Goal: Task Accomplishment & Management: Manage account settings

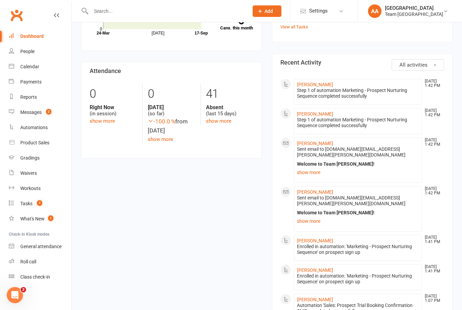
scroll to position [287, 0]
click at [34, 115] on link "Messages 2" at bounding box center [40, 112] width 63 height 15
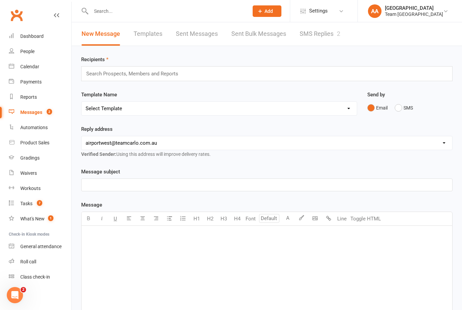
click at [327, 30] on link "SMS Replies 2" at bounding box center [320, 33] width 41 height 23
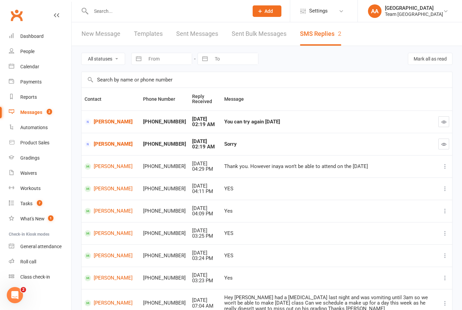
click at [105, 120] on link "Mark Dowe" at bounding box center [111, 122] width 52 height 6
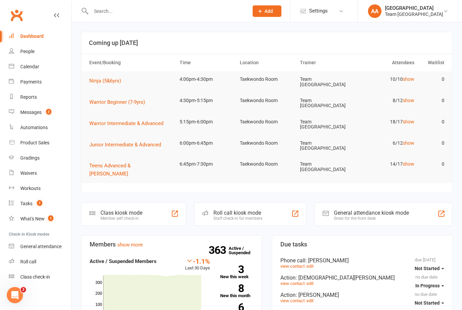
click at [40, 66] on link "Calendar" at bounding box center [40, 66] width 63 height 15
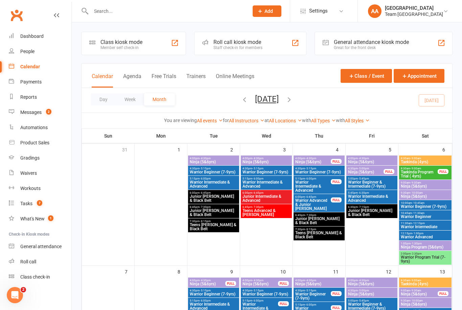
click at [104, 102] on button "Day" at bounding box center [103, 99] width 25 height 12
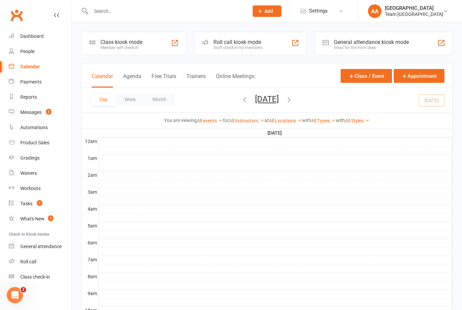
click at [278, 103] on button "Wednesday, Sep 17, 2025" at bounding box center [267, 98] width 24 height 9
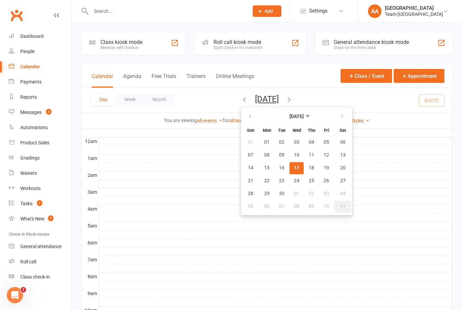
click at [340, 204] on span "11" at bounding box center [342, 206] width 5 height 5
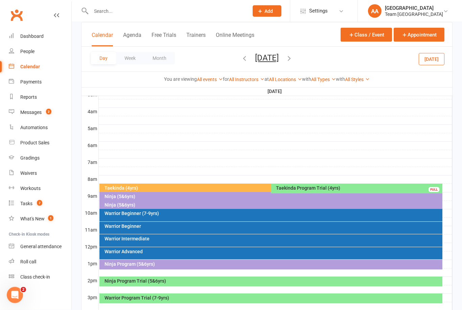
scroll to position [98, 0]
click at [201, 282] on div "Ninja Program Trial (5&6yrs)" at bounding box center [272, 280] width 337 height 5
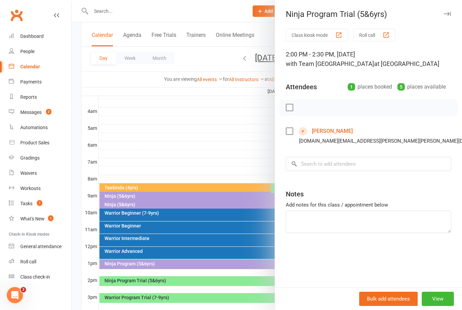
click at [218, 141] on div at bounding box center [267, 155] width 390 height 310
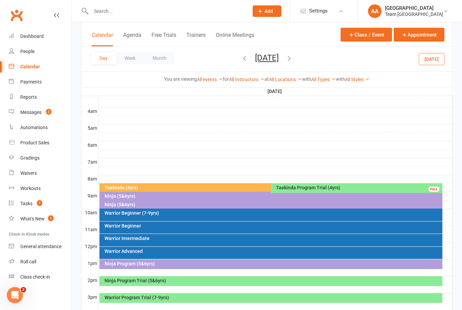
click at [178, 296] on div "Warrior Program Trial (7-9yrs)" at bounding box center [272, 297] width 337 height 5
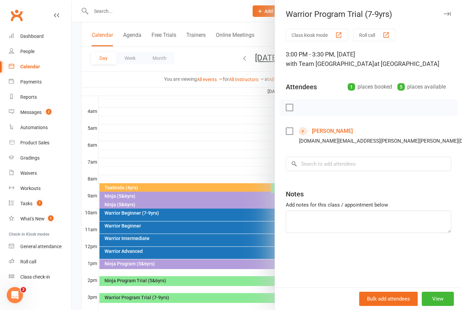
click at [334, 129] on link "[PERSON_NAME]" at bounding box center [332, 131] width 41 height 11
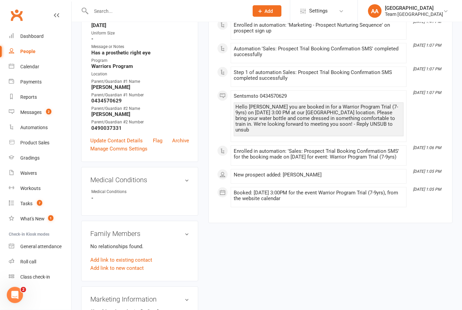
scroll to position [178, 0]
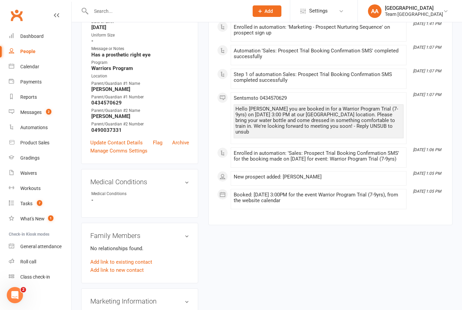
click at [133, 258] on link "Add link to existing contact" at bounding box center [121, 262] width 62 height 8
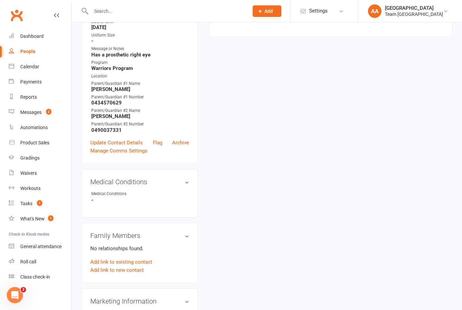
scroll to position [0, 0]
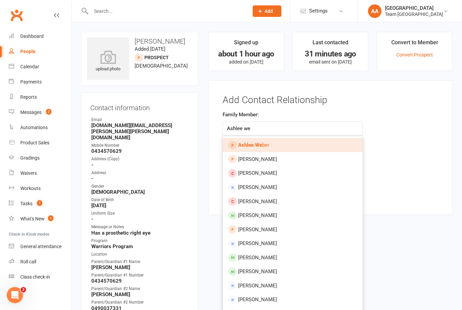
click at [271, 147] on link "Ashlee We ber" at bounding box center [293, 145] width 140 height 14
type input "[PERSON_NAME]"
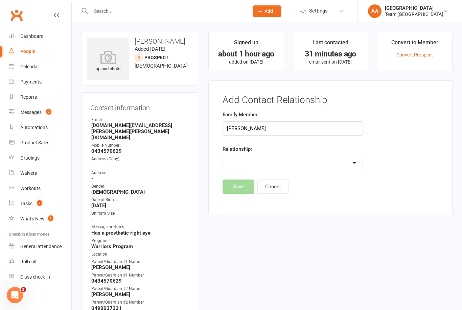
click at [355, 162] on select "Parent / Guardian Child Sibling (parent not in system) Spouse / Partner Cousin …" at bounding box center [293, 163] width 140 height 14
select select "0"
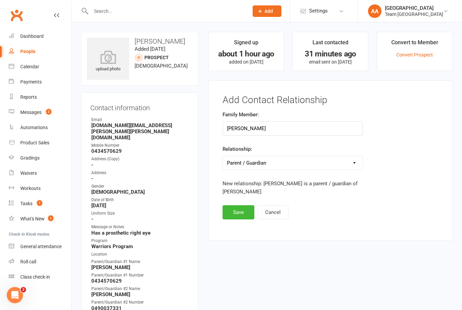
click at [234, 211] on button "Save" at bounding box center [238, 212] width 32 height 14
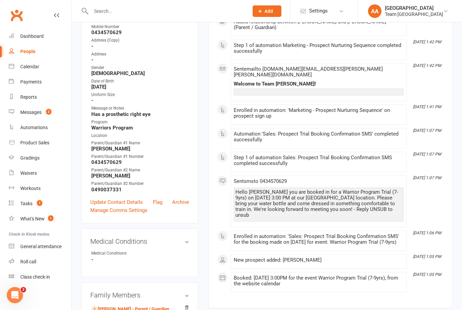
scroll to position [149, 0]
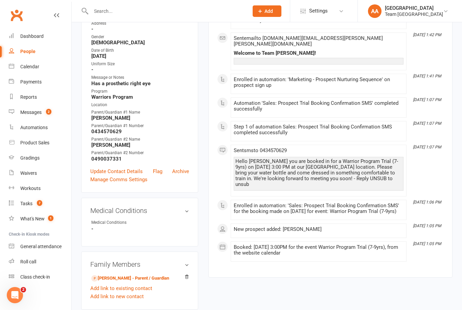
click at [128, 275] on link "[PERSON_NAME] - Parent / Guardian" at bounding box center [130, 278] width 78 height 7
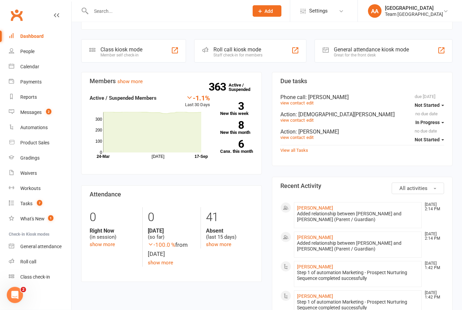
scroll to position [162, 0]
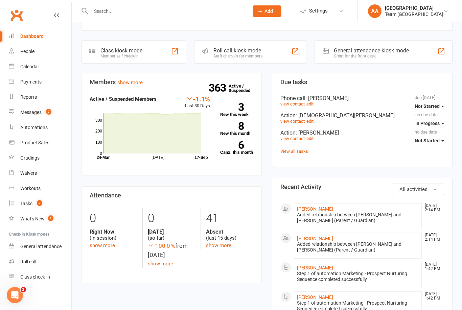
click at [318, 206] on link "Ashlee Weber" at bounding box center [315, 208] width 36 height 5
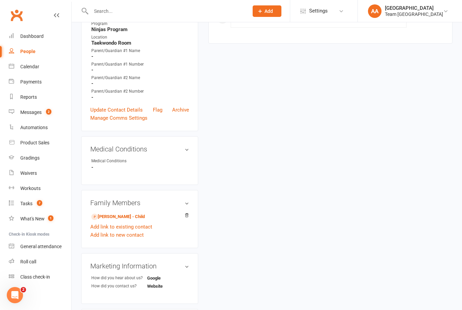
scroll to position [267, 0]
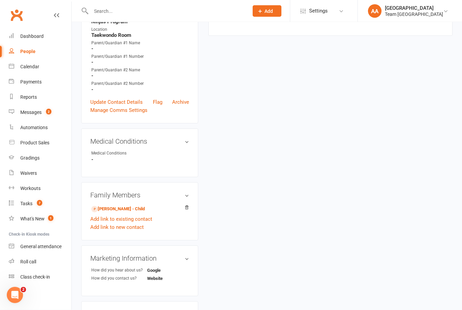
click at [146, 215] on link "Add link to existing contact" at bounding box center [121, 219] width 62 height 8
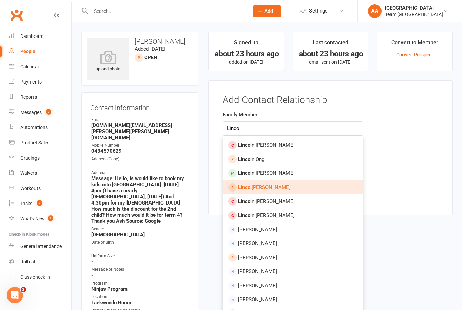
click at [262, 188] on span "Lincol n Weber" at bounding box center [264, 187] width 52 height 6
type input "Lincoln Weber"
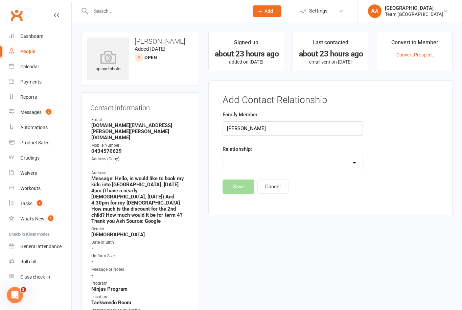
click at [310, 162] on select "Parent / Guardian Child Sibling (parent not in system) Spouse / Partner Cousin …" at bounding box center [293, 163] width 140 height 14
select select "1"
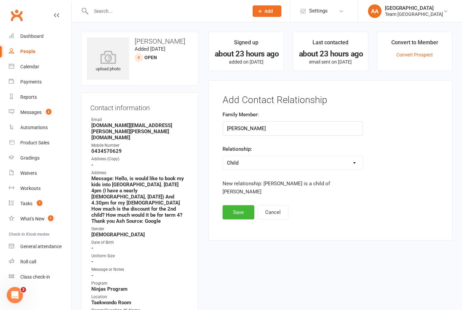
click at [236, 205] on button "Save" at bounding box center [238, 212] width 32 height 14
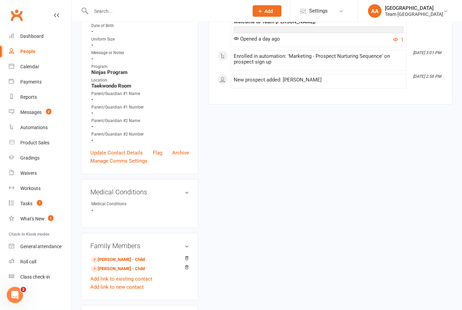
scroll to position [217, 0]
click at [122, 256] on link "Lincoln Weber - Child" at bounding box center [117, 259] width 53 height 7
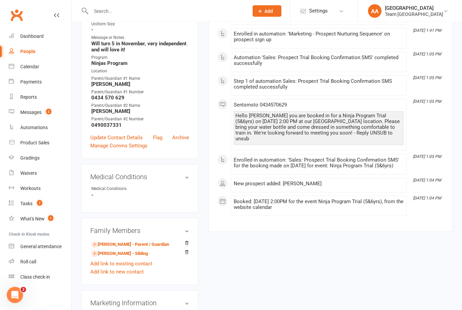
scroll to position [189, 0]
click at [125, 239] on li "Ashlee Weber - Parent / Guardian" at bounding box center [139, 243] width 99 height 9
click at [130, 241] on link "Ashlee Weber - Parent / Guardian" at bounding box center [130, 244] width 78 height 7
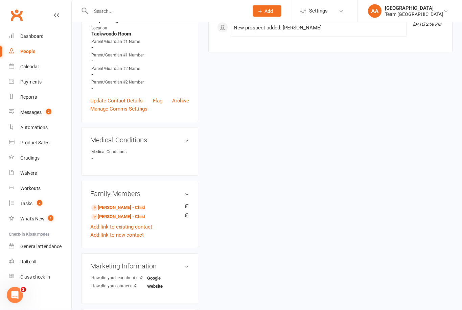
scroll to position [269, 0]
click at [121, 213] on link "Mackenzie Weber - Child" at bounding box center [117, 216] width 53 height 7
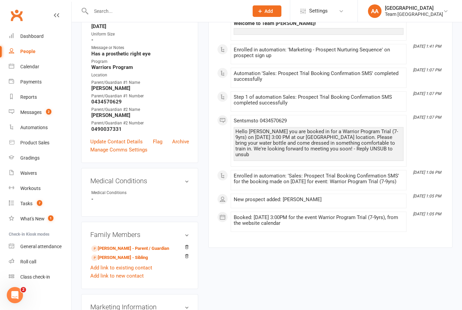
scroll to position [190, 0]
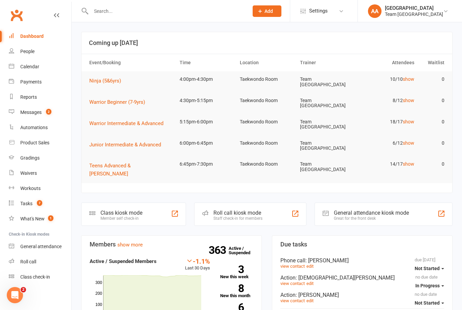
click at [41, 67] on link "Calendar" at bounding box center [40, 66] width 63 height 15
click at [32, 155] on div "Gradings" at bounding box center [29, 157] width 19 height 5
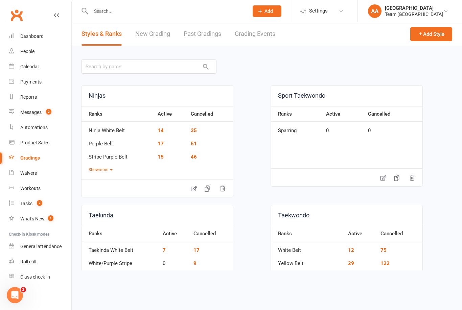
click at [264, 30] on link "Grading Events" at bounding box center [255, 33] width 41 height 23
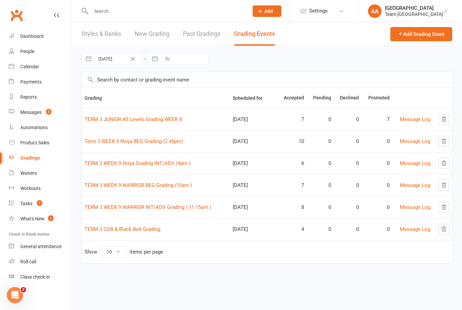
click at [132, 210] on link "TERM 3 WEEK 9 WARRIOR INT/ADV Grading ( 11.15am )" at bounding box center [148, 207] width 126 height 6
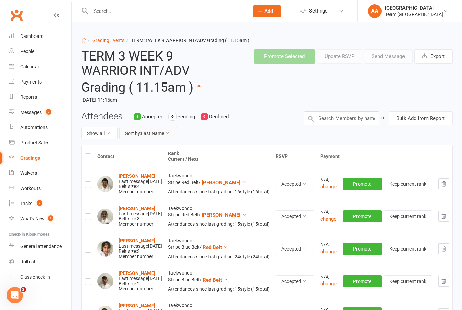
click at [149, 135] on button "Sort by: Last Name" at bounding box center [148, 133] width 58 height 12
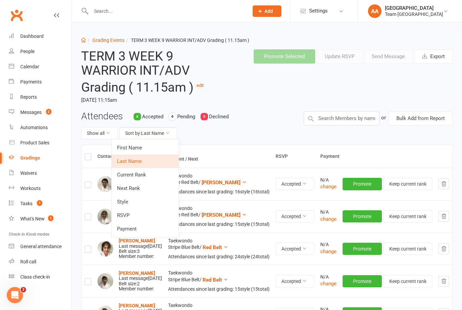
click at [145, 186] on link "Next Rank" at bounding box center [145, 189] width 67 height 14
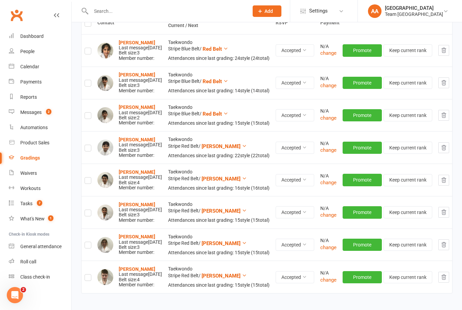
scroll to position [158, 0]
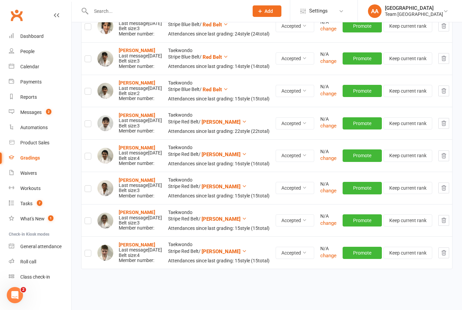
click at [89, 125] on label at bounding box center [88, 125] width 7 height 0
click at [89, 121] on input "checkbox" at bounding box center [88, 121] width 7 height 0
checkbox input "true"
click at [88, 157] on label at bounding box center [88, 157] width 7 height 0
click at [88, 153] on input "checkbox" at bounding box center [88, 153] width 7 height 0
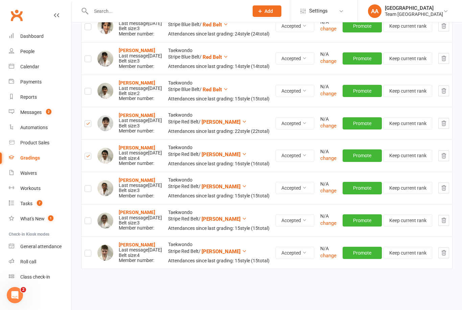
checkbox input "true"
click at [89, 190] on label at bounding box center [88, 190] width 7 height 0
click at [89, 186] on input "checkbox" at bounding box center [88, 186] width 7 height 0
checkbox input "true"
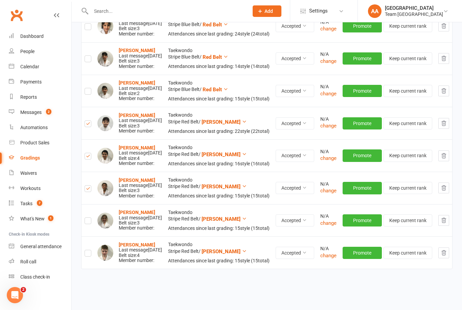
checkbox input "true"
click at [90, 222] on label at bounding box center [88, 222] width 7 height 0
click at [90, 218] on input "checkbox" at bounding box center [88, 218] width 7 height 0
checkbox input "true"
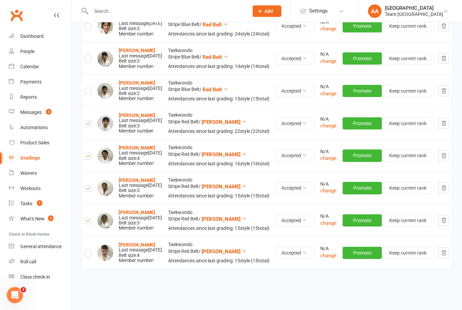
checkbox input "true"
click at [91, 250] on input "checkbox" at bounding box center [88, 250] width 7 height 0
checkbox input "true"
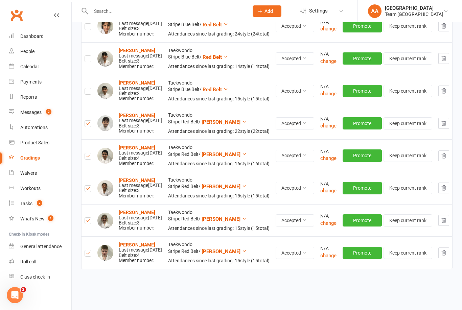
checkbox input "true"
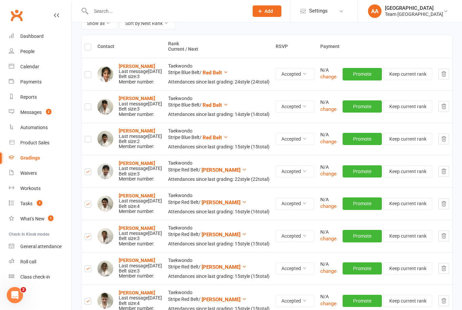
scroll to position [0, 0]
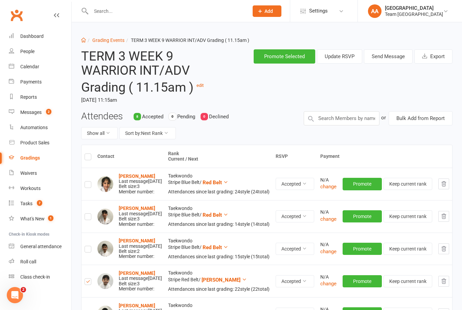
click at [389, 58] on button "Send Message" at bounding box center [388, 56] width 49 height 14
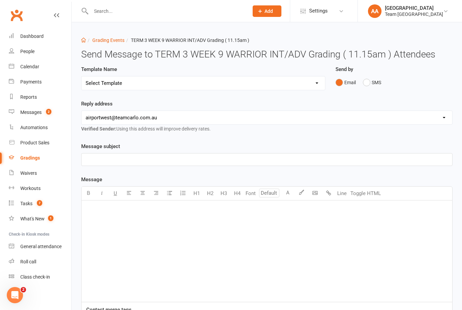
click at [313, 86] on select "Select Template [SMS] Black Belt Payment Advice (Black Belt & Kukkiwon) [SMS] B…" at bounding box center [202, 83] width 243 height 14
select select "24"
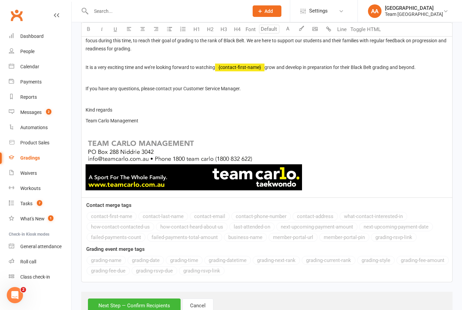
scroll to position [494, 0]
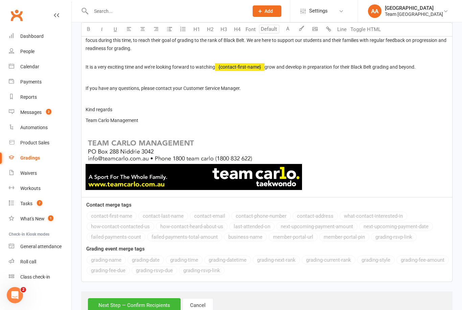
click at [121, 298] on button "Next Step — Confirm Recipients" at bounding box center [134, 305] width 93 height 14
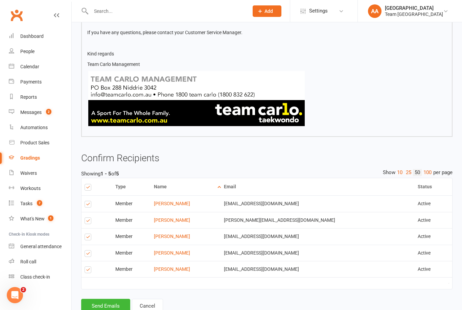
click at [108, 302] on button "Send Emails" at bounding box center [105, 306] width 49 height 14
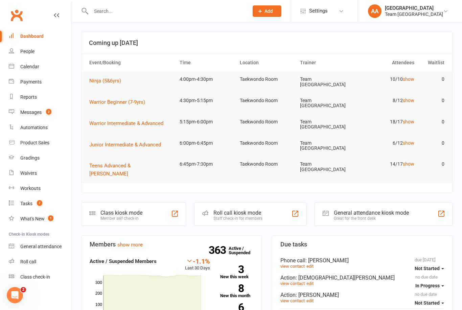
click at [32, 67] on div "Calendar" at bounding box center [29, 66] width 19 height 5
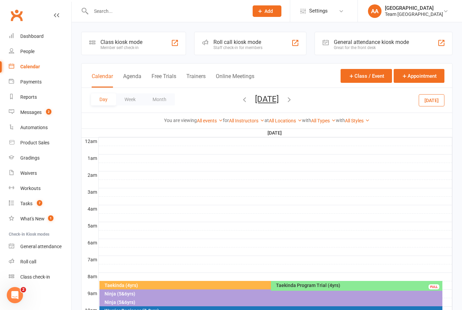
click at [279, 103] on button "Saturday, Oct 11, 2025" at bounding box center [267, 98] width 24 height 9
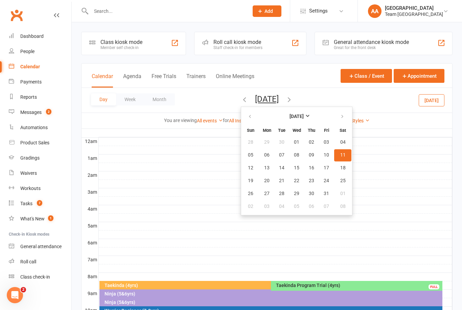
click at [340, 157] on span "11" at bounding box center [342, 154] width 5 height 5
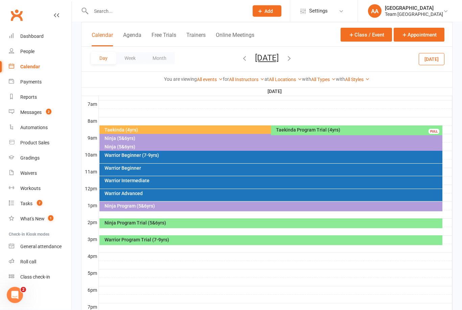
scroll to position [155, 0]
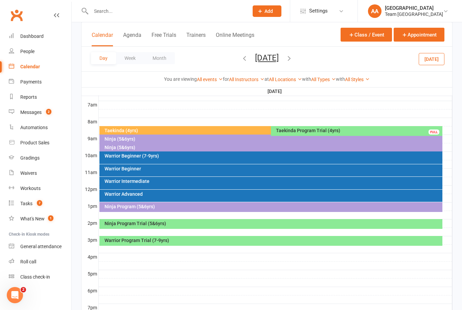
click at [183, 160] on div "Warrior Beginner (7-9yrs)" at bounding box center [270, 157] width 343 height 13
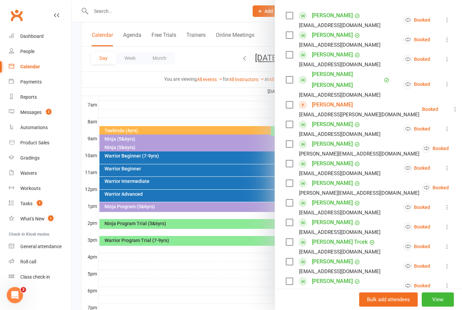
scroll to position [109, 0]
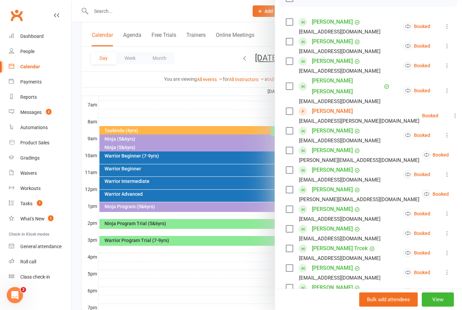
click at [444, 307] on button "View" at bounding box center [438, 299] width 32 height 14
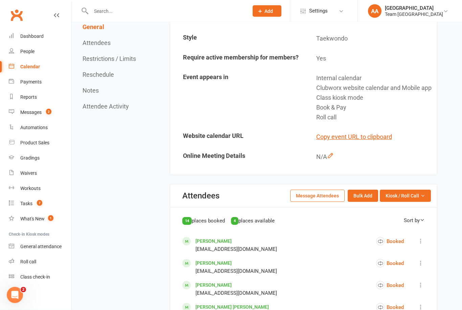
click at [410, 200] on span "Kiosk / Roll Call" at bounding box center [401, 195] width 33 height 7
click at [404, 231] on link "Enter Roll Call" at bounding box center [396, 225] width 67 height 14
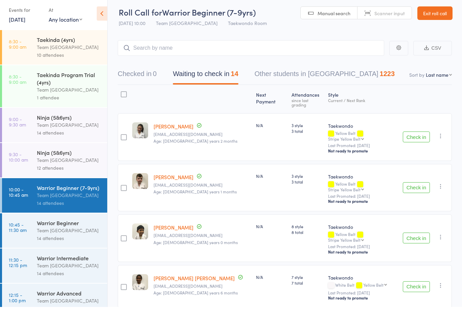
click at [442, 75] on select "First name Last name Birthday [DATE]? Behind on payments? Check in time Next pa…" at bounding box center [439, 77] width 26 height 7
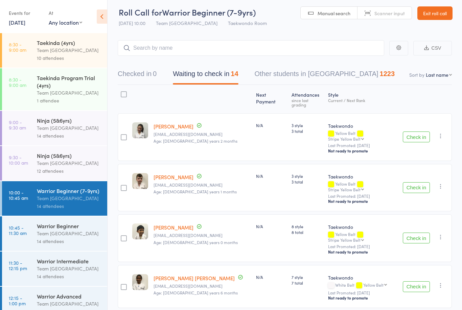
select select "10"
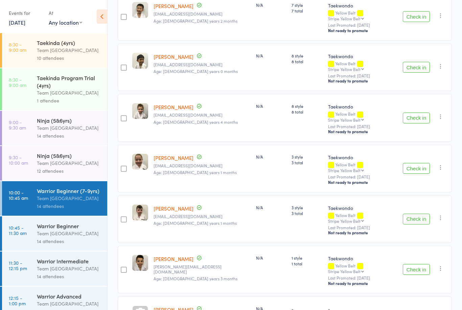
scroll to position [0, 0]
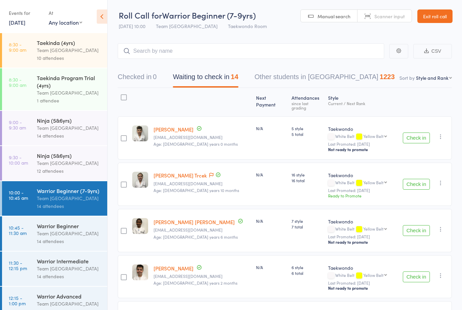
click at [428, 20] on link "Exit roll call" at bounding box center [434, 16] width 35 height 14
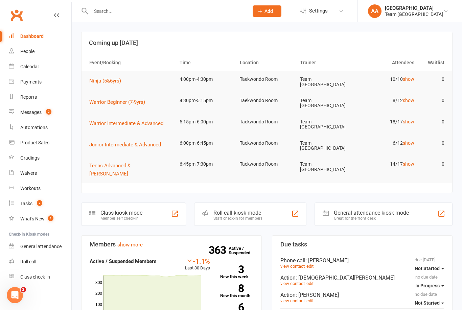
click at [43, 67] on link "Calendar" at bounding box center [40, 66] width 63 height 15
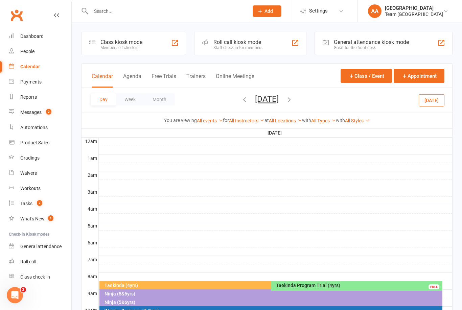
click at [279, 98] on button "[DATE]" at bounding box center [267, 98] width 24 height 9
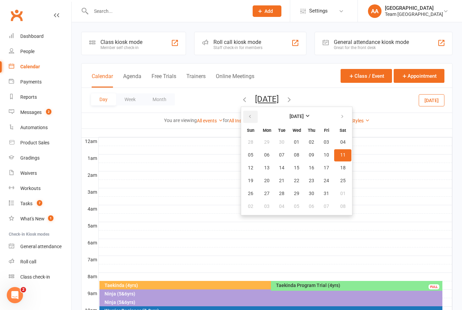
click at [243, 119] on button "button" at bounding box center [250, 117] width 15 height 12
click at [324, 167] on span "19" at bounding box center [326, 167] width 5 height 5
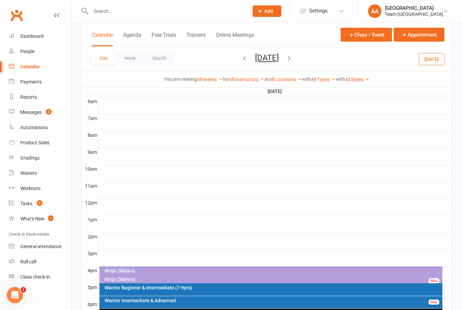
scroll to position [154, 0]
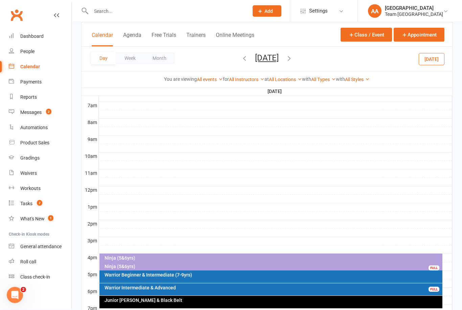
click at [202, 289] on div "Warrior Intermediate & Advanced" at bounding box center [272, 288] width 337 height 5
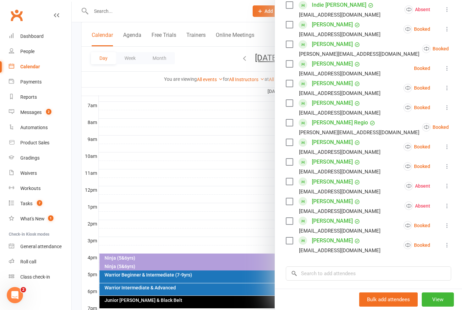
scroll to position [245, 0]
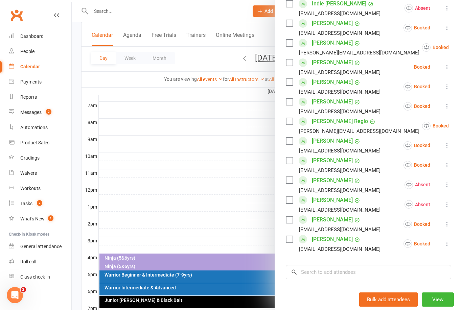
click at [339, 218] on link "[PERSON_NAME]" at bounding box center [332, 219] width 41 height 11
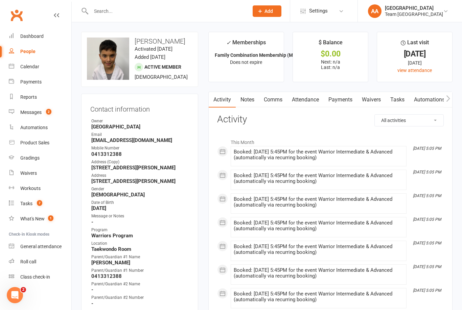
click at [42, 63] on link "Calendar" at bounding box center [40, 66] width 63 height 15
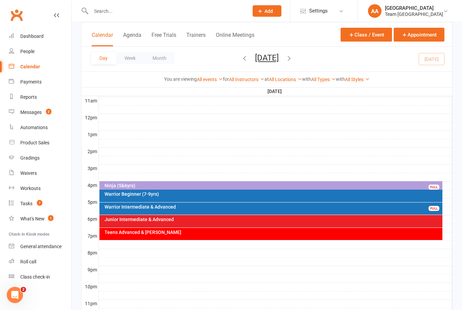
click at [198, 187] on div "Ninja (5&6yrs)" at bounding box center [272, 186] width 337 height 5
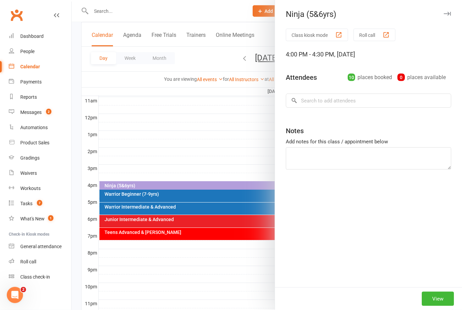
scroll to position [226, 0]
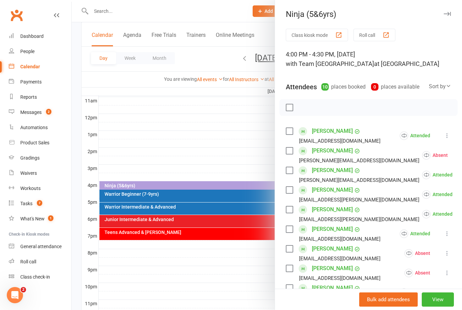
click at [461, 154] on icon at bounding box center [464, 155] width 7 height 7
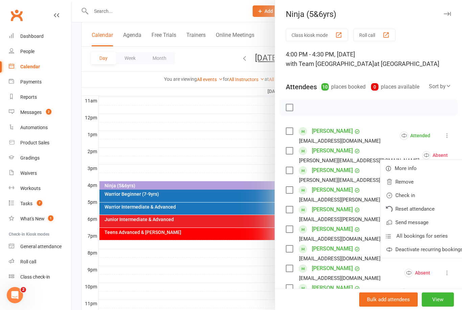
click at [394, 195] on link "Check in" at bounding box center [424, 196] width 88 height 14
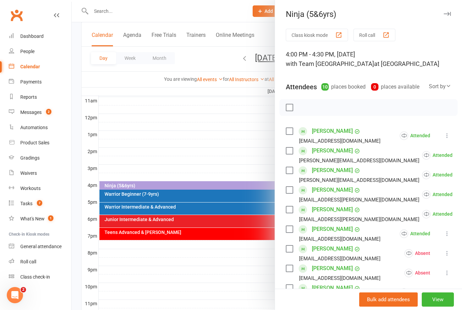
scroll to position [237, 0]
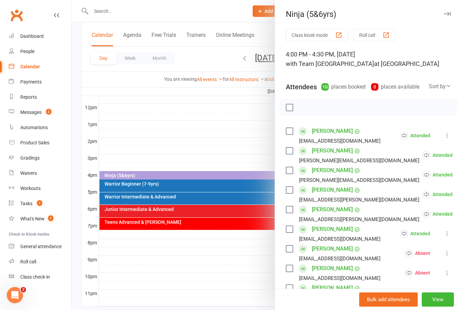
click at [238, 147] on div at bounding box center [267, 155] width 390 height 310
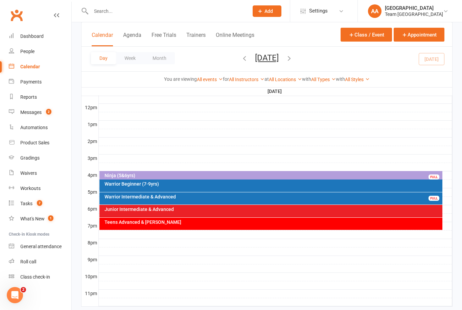
click at [26, 157] on div "Gradings" at bounding box center [29, 157] width 19 height 5
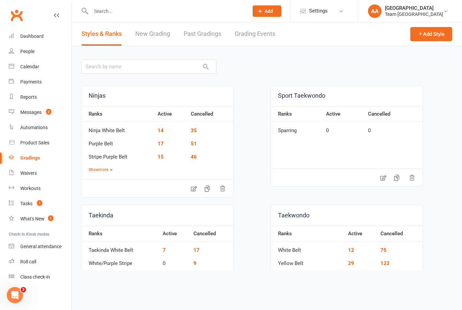
click at [247, 34] on link "Grading Events" at bounding box center [255, 33] width 41 height 23
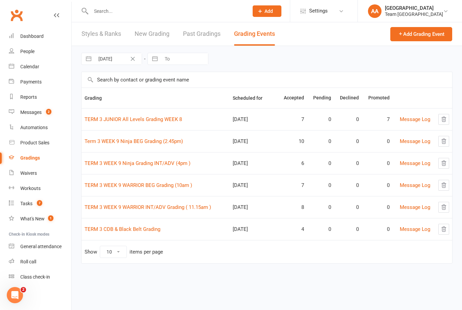
click at [120, 227] on link "TERM 3 CDB & Black Belt Grading" at bounding box center [123, 229] width 76 height 6
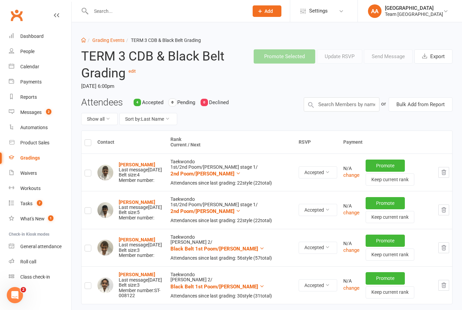
click at [32, 61] on link "Calendar" at bounding box center [40, 66] width 63 height 15
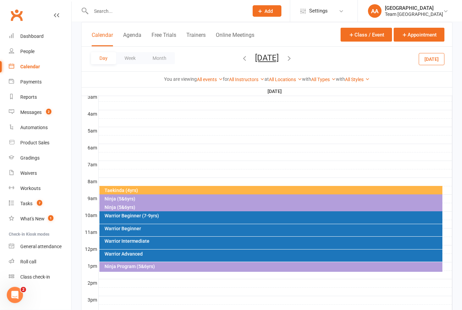
scroll to position [97, 0]
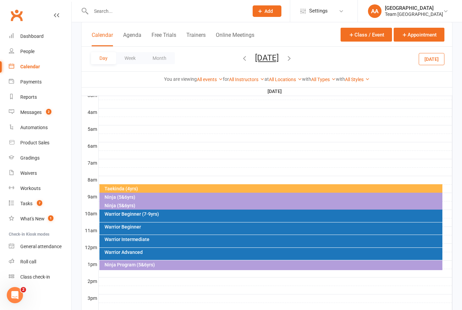
click at [279, 62] on button "[DATE]" at bounding box center [267, 57] width 24 height 9
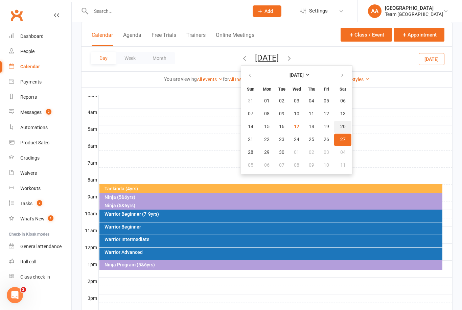
click at [340, 125] on span "20" at bounding box center [342, 126] width 5 height 5
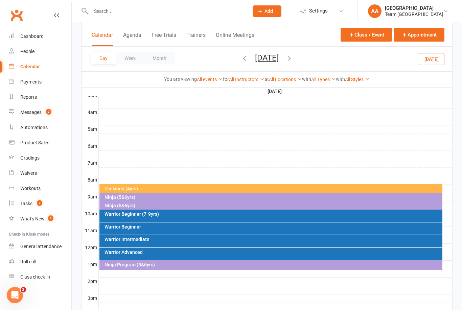
click at [274, 56] on button "[DATE]" at bounding box center [267, 57] width 24 height 9
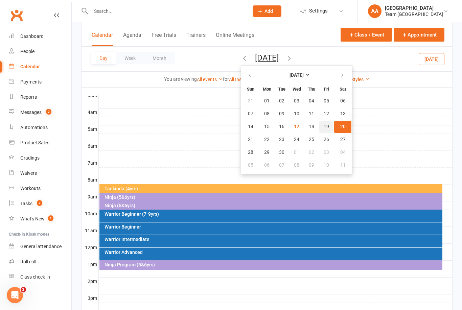
click at [324, 128] on span "19" at bounding box center [326, 126] width 5 height 5
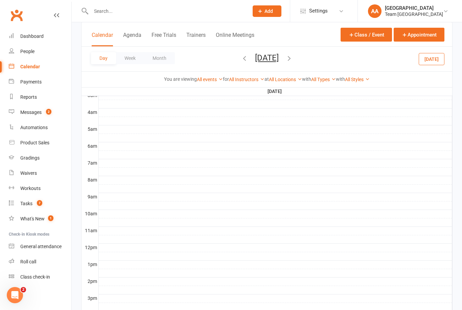
click at [279, 53] on button "[DATE]" at bounding box center [267, 57] width 24 height 9
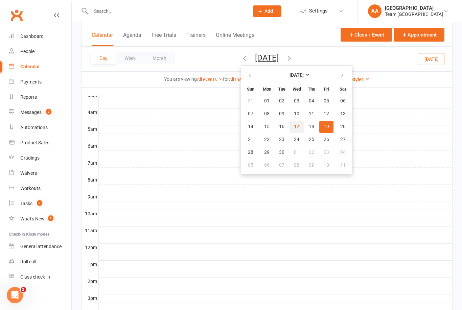
click at [294, 129] on span "17" at bounding box center [296, 126] width 5 height 5
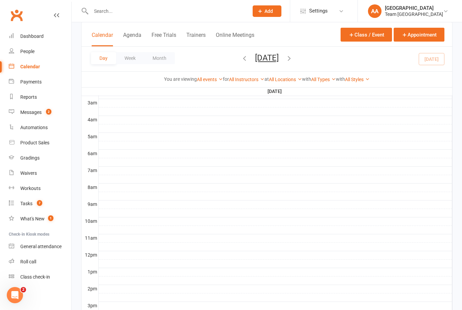
scroll to position [0, 0]
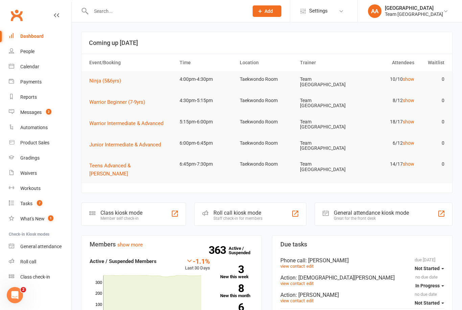
click at [41, 69] on link "Calendar" at bounding box center [40, 66] width 63 height 15
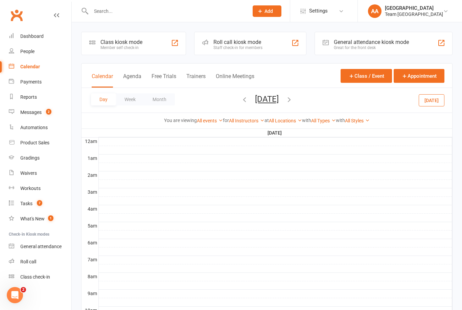
click at [279, 98] on button "Friday, Sep 19, 2025" at bounding box center [267, 98] width 24 height 9
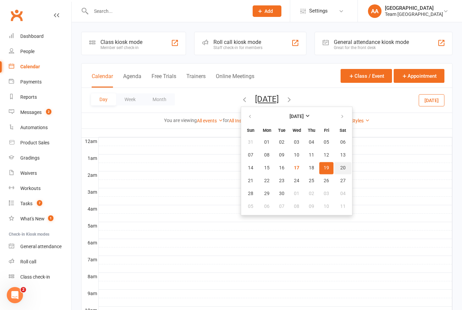
click at [334, 163] on button "20" at bounding box center [342, 168] width 17 height 12
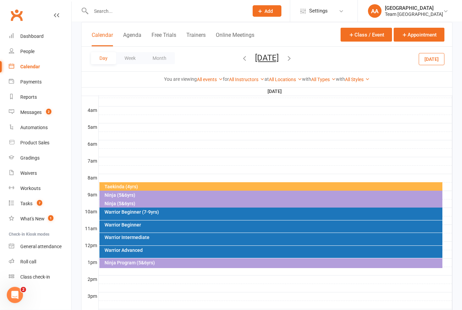
scroll to position [99, 0]
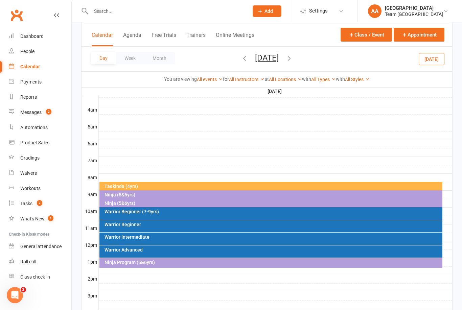
click at [141, 191] on div "Ninja (5&6yrs)" at bounding box center [270, 195] width 343 height 10
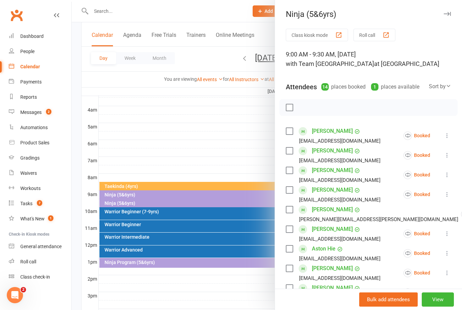
click at [238, 147] on div at bounding box center [267, 155] width 390 height 310
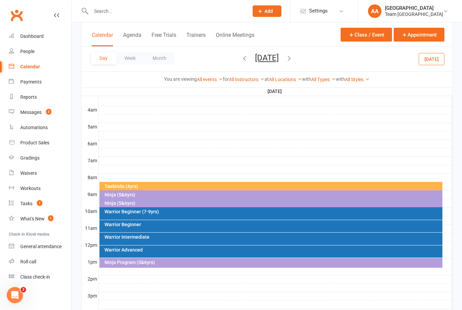
click at [126, 209] on div "Warrior Beginner (7-9yrs)" at bounding box center [272, 211] width 337 height 5
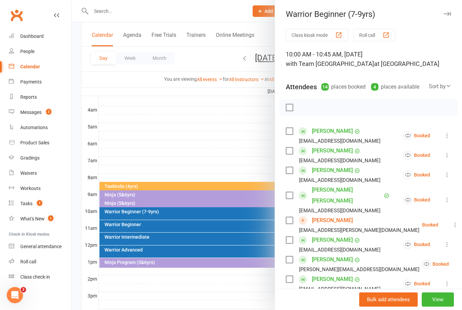
click at [212, 139] on div at bounding box center [267, 155] width 390 height 310
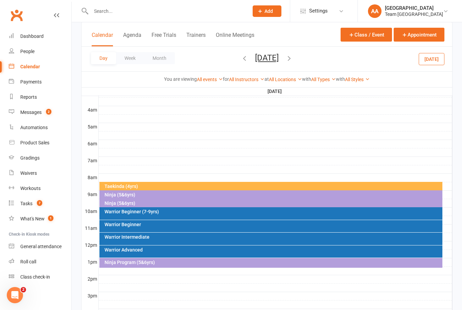
click at [128, 204] on div "Ninja (5&6yrs)" at bounding box center [272, 203] width 337 height 5
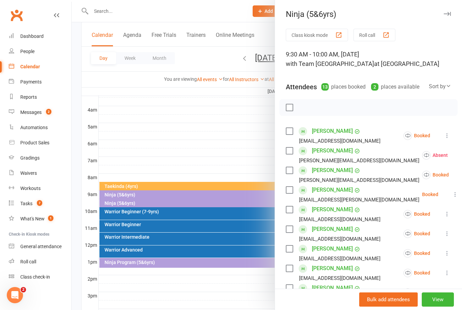
click at [170, 156] on div at bounding box center [267, 155] width 390 height 310
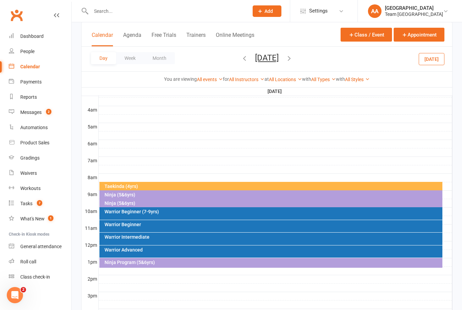
click at [137, 194] on div "Ninja (5&6yrs)" at bounding box center [272, 194] width 337 height 5
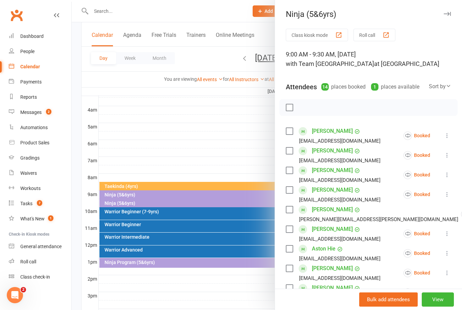
click at [166, 140] on div at bounding box center [267, 155] width 390 height 310
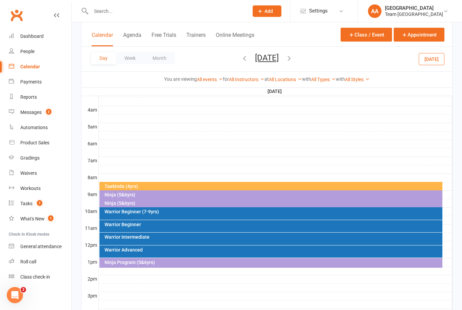
click at [123, 199] on div "Ninja (5&6yrs)" at bounding box center [270, 204] width 343 height 10
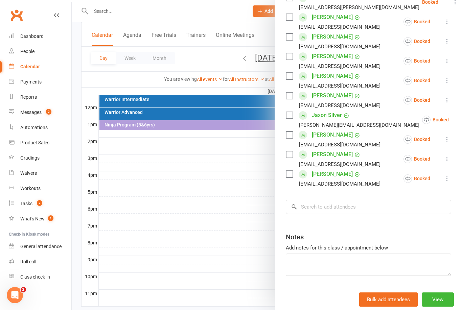
scroll to position [192, 0]
click at [324, 207] on input "search" at bounding box center [368, 207] width 165 height 14
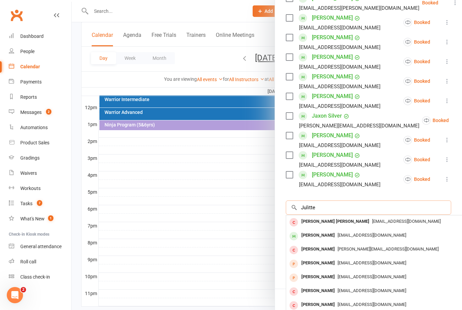
type input "Julitte"
click at [327, 235] on div "[PERSON_NAME]" at bounding box center [318, 236] width 39 height 10
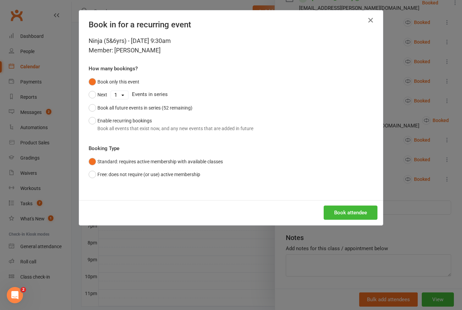
click at [348, 209] on button "Book attendee" at bounding box center [351, 213] width 54 height 14
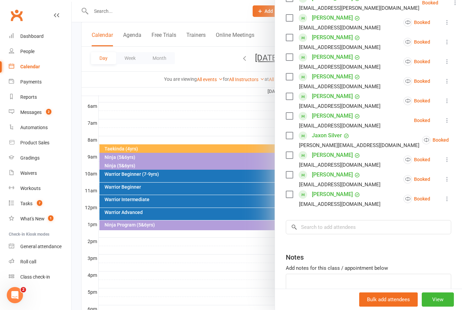
scroll to position [136, 0]
click at [242, 55] on div at bounding box center [267, 155] width 390 height 310
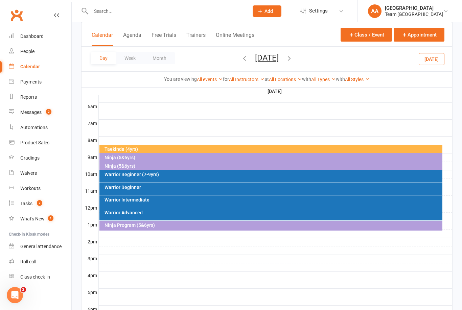
click at [266, 56] on button "[DATE]" at bounding box center [267, 57] width 24 height 9
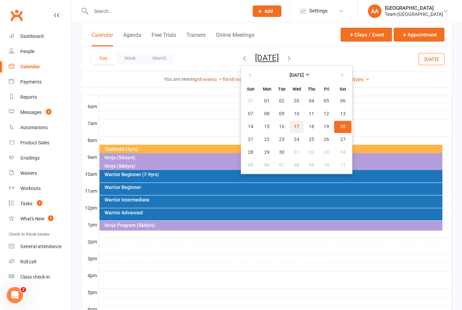
click at [294, 127] on span "17" at bounding box center [296, 126] width 5 height 5
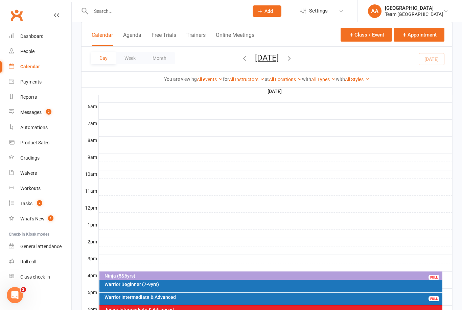
scroll to position [237, 0]
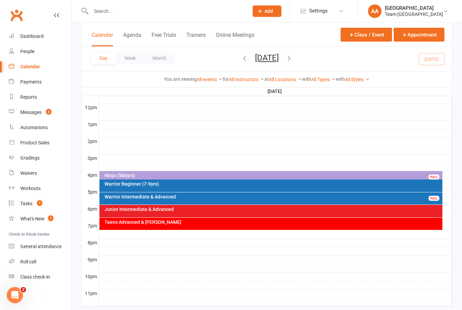
click at [184, 175] on div "Ninja (5&6yrs)" at bounding box center [272, 175] width 337 height 5
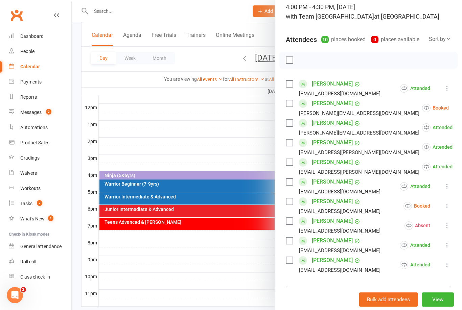
scroll to position [48, 0]
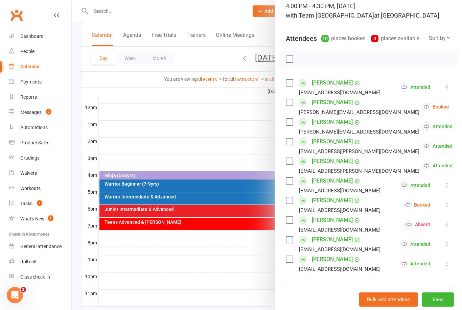
click at [461, 110] on icon at bounding box center [465, 106] width 7 height 7
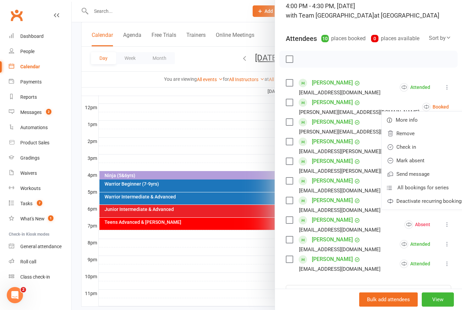
click at [403, 163] on link "Mark absent" at bounding box center [425, 161] width 88 height 14
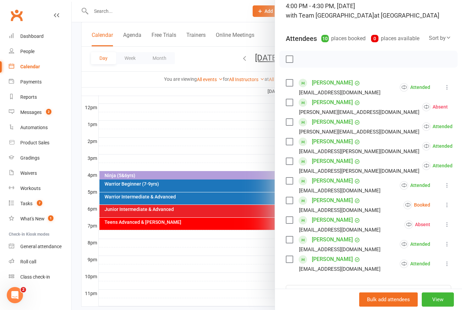
click at [446, 206] on icon at bounding box center [447, 204] width 7 height 7
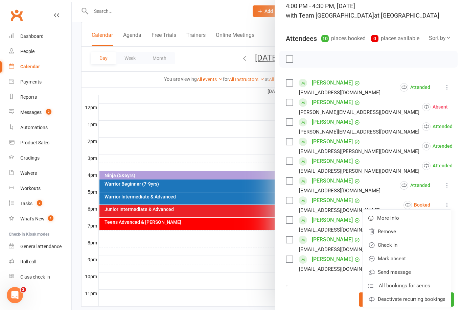
click at [406, 260] on link "Mark absent" at bounding box center [407, 259] width 88 height 14
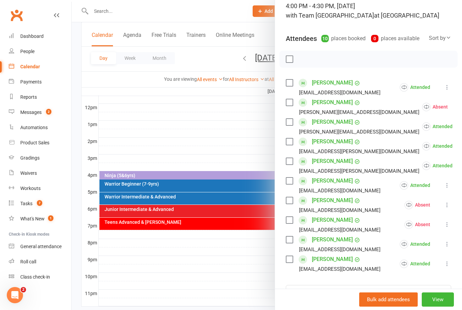
click at [442, 307] on button "View" at bounding box center [438, 299] width 32 height 14
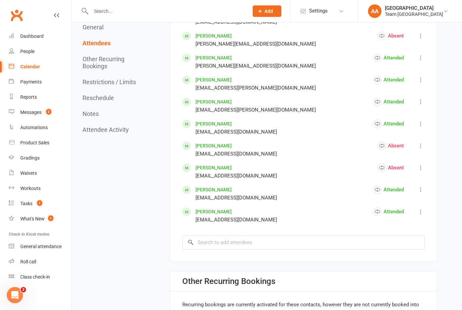
scroll to position [379, 0]
click at [214, 148] on link "Antonio Raffoul" at bounding box center [213, 144] width 36 height 5
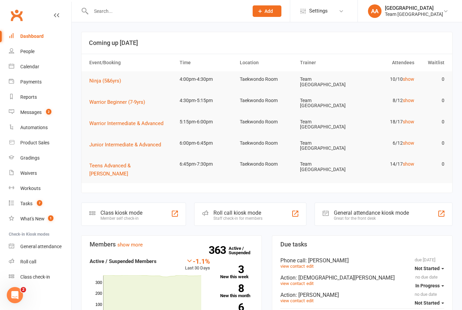
click at [37, 64] on div "Calendar" at bounding box center [29, 66] width 19 height 5
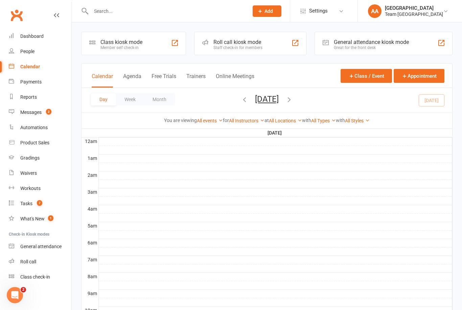
click at [279, 97] on button "Wednesday, Sep 17, 2025" at bounding box center [267, 98] width 24 height 9
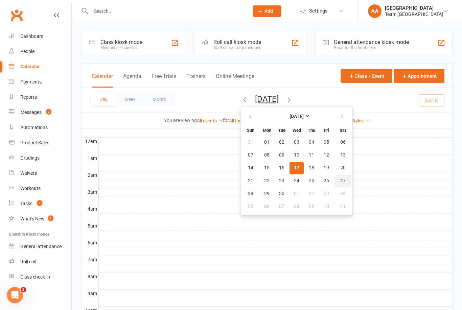
click at [340, 183] on span "27" at bounding box center [342, 180] width 5 height 5
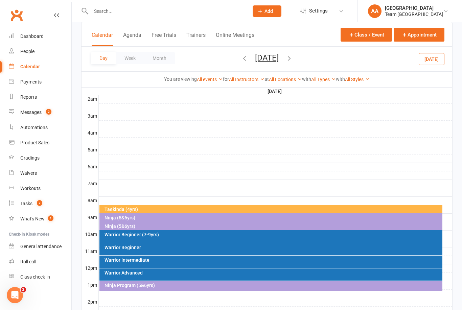
scroll to position [81, 0]
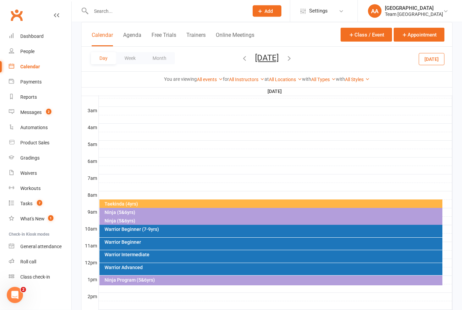
click at [183, 230] on div "Warrior Beginner (7-9yrs)" at bounding box center [272, 229] width 337 height 5
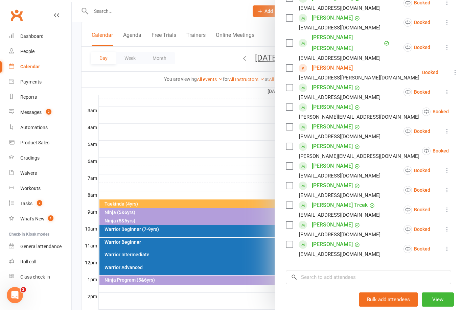
scroll to position [153, 0]
click at [461, 108] on icon at bounding box center [465, 111] width 7 height 7
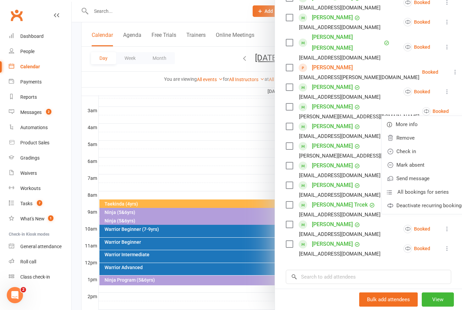
click at [442, 199] on link "Deactivate recurring bookings" at bounding box center [425, 206] width 88 height 14
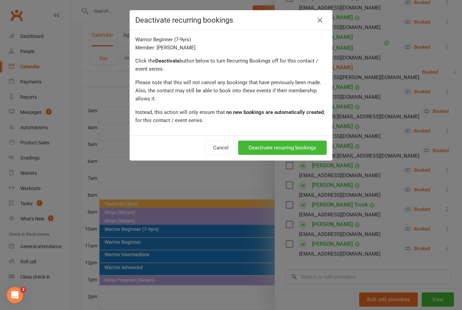
click at [310, 145] on button "Deactivate recurring bookings" at bounding box center [282, 148] width 89 height 14
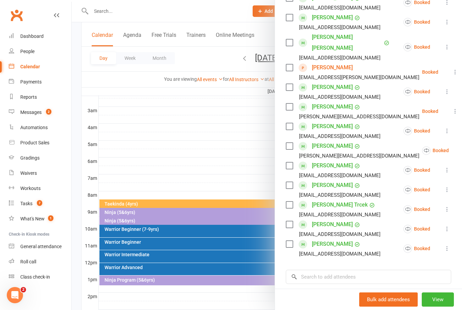
click at [452, 108] on icon at bounding box center [455, 111] width 7 height 7
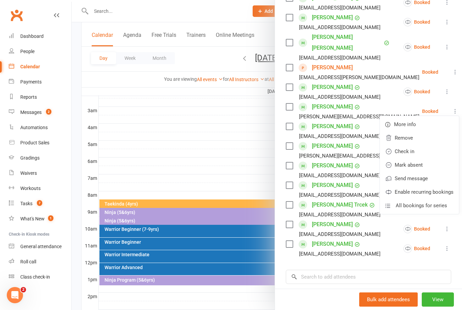
click at [404, 131] on link "Remove" at bounding box center [419, 138] width 79 height 14
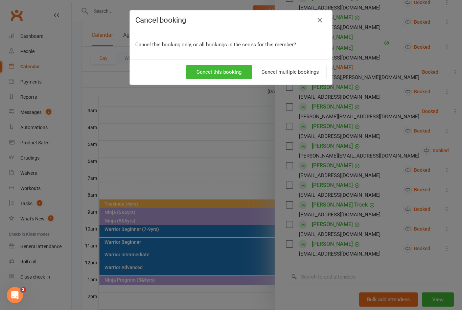
click at [309, 70] on button "Cancel multiple bookings" at bounding box center [290, 72] width 73 height 14
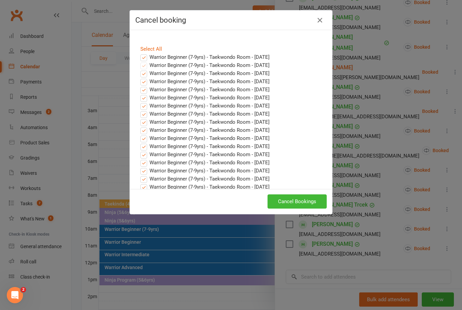
click at [310, 201] on button "Cancel Bookings" at bounding box center [296, 201] width 59 height 14
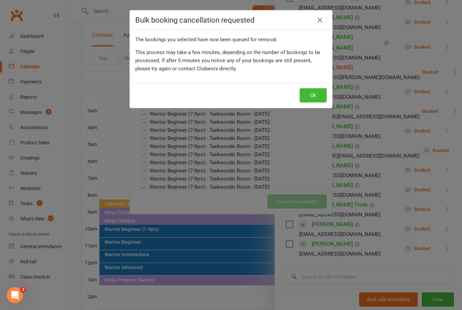
click at [317, 94] on button "Ok" at bounding box center [313, 95] width 27 height 14
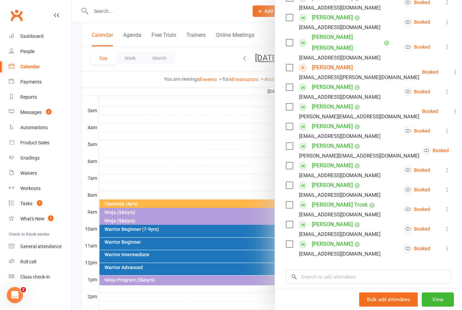
click at [451, 107] on button at bounding box center [455, 111] width 8 height 8
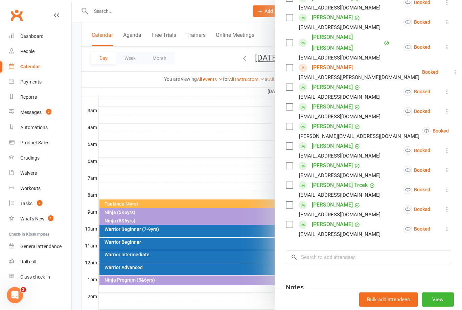
click at [423, 128] on icon at bounding box center [426, 131] width 6 height 6
click at [382, 121] on li "Spencer Marrinon Karen.marrinon@gmail.com Recurring Booked More info Remove Che…" at bounding box center [368, 131] width 165 height 20
click at [382, 123] on li "Spencer Marrinon Karen.marrinon@gmail.com Booked More info Remove Check in Mark…" at bounding box center [368, 131] width 165 height 20
click at [146, 241] on div at bounding box center [267, 155] width 390 height 310
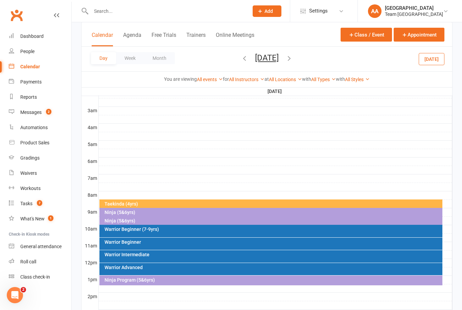
click at [139, 244] on div "Warrior Beginner" at bounding box center [272, 242] width 337 height 5
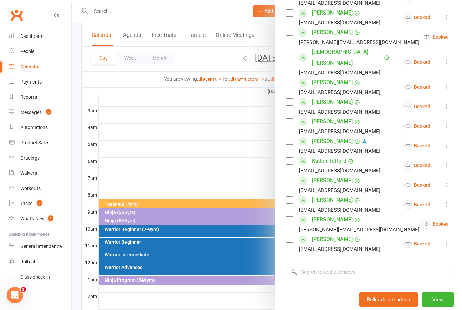
scroll to position [162, 0]
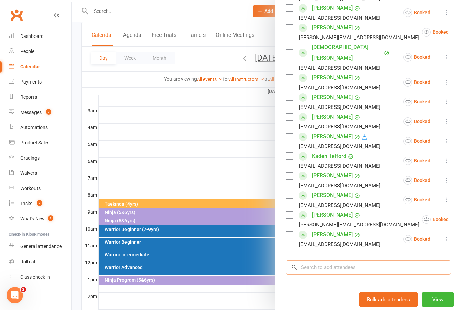
click at [330, 260] on input "search" at bounding box center [368, 267] width 165 height 14
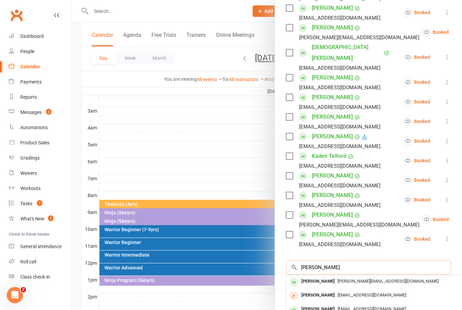
type input "Eleanor lagu"
click at [327, 277] on div "[PERSON_NAME]" at bounding box center [318, 282] width 39 height 10
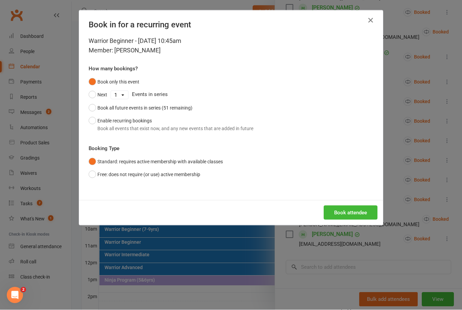
click at [90, 121] on button "Enable recurring bookings Book all events that exist now, and any new events th…" at bounding box center [171, 124] width 165 height 21
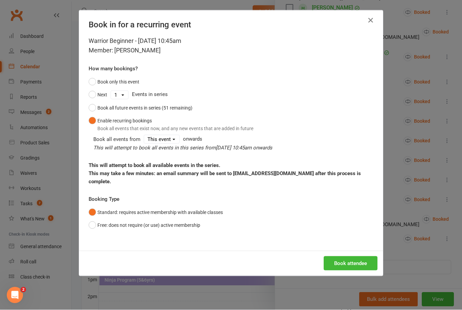
scroll to position [81, 0]
click at [346, 259] on button "Book attendee" at bounding box center [351, 263] width 54 height 14
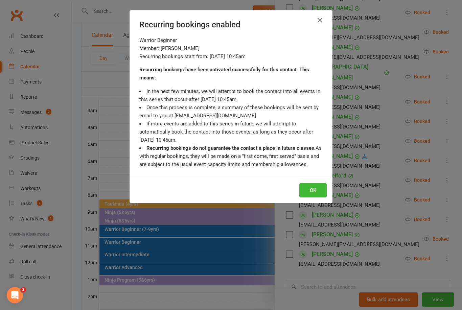
click at [317, 192] on button "OK" at bounding box center [312, 190] width 27 height 14
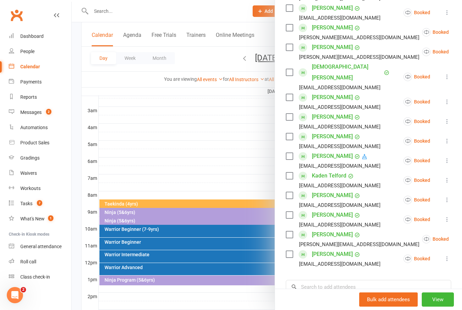
click at [34, 35] on div "Dashboard" at bounding box center [31, 35] width 23 height 5
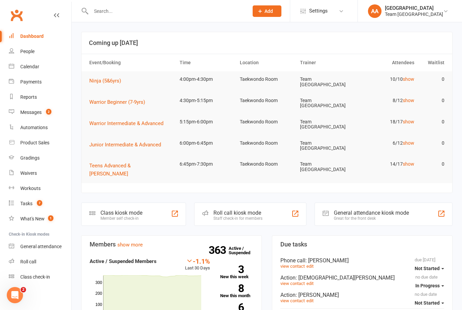
click at [32, 67] on div "Calendar" at bounding box center [29, 66] width 19 height 5
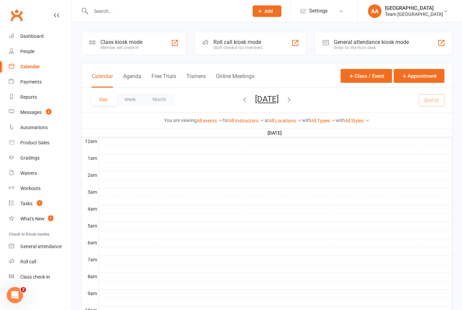
click at [279, 103] on button "[DATE]" at bounding box center [267, 98] width 24 height 9
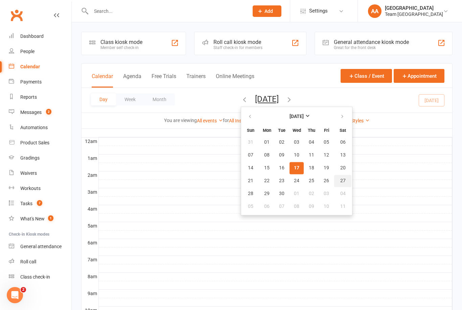
click at [340, 182] on span "27" at bounding box center [342, 180] width 5 height 5
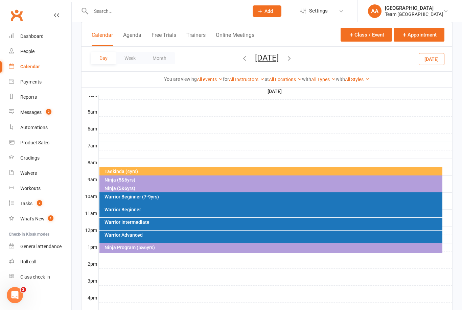
scroll to position [112, 0]
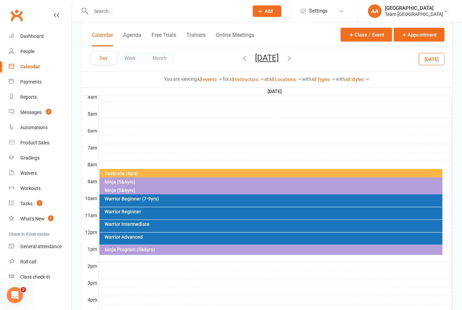
click at [152, 225] on div "Warrior Intermediate" at bounding box center [272, 224] width 337 height 5
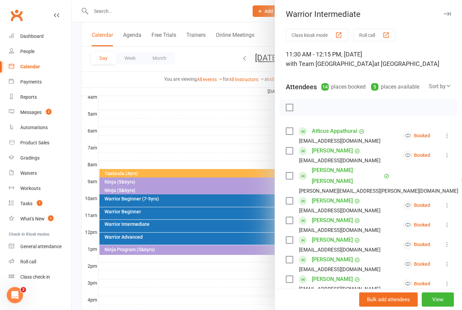
click at [222, 139] on div at bounding box center [267, 155] width 390 height 310
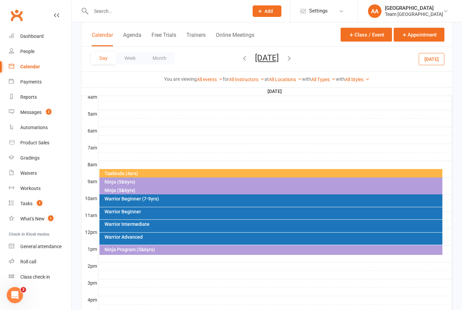
click at [142, 211] on div "Warrior Beginner" at bounding box center [272, 211] width 337 height 5
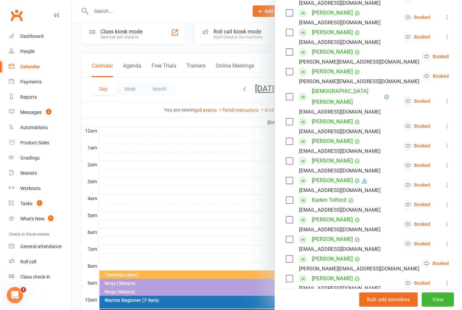
scroll to position [139, 0]
click at [447, 142] on icon at bounding box center [447, 145] width 7 height 7
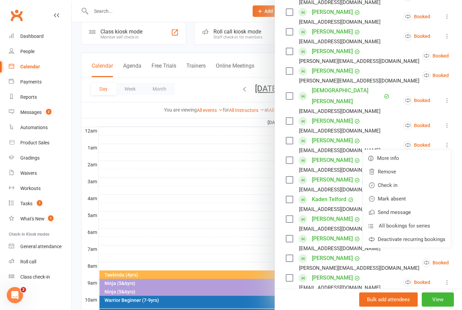
click at [443, 233] on link "Deactivate recurring bookings" at bounding box center [407, 240] width 88 height 14
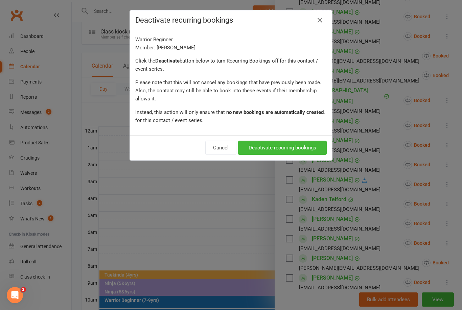
click at [309, 148] on button "Deactivate recurring bookings" at bounding box center [282, 148] width 89 height 14
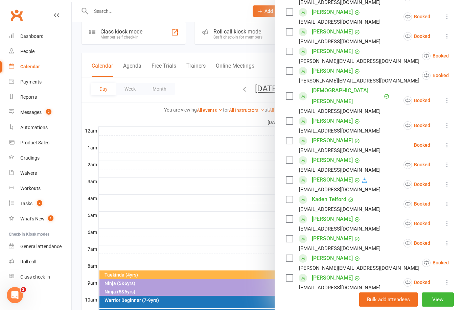
click at [448, 142] on icon at bounding box center [447, 145] width 7 height 7
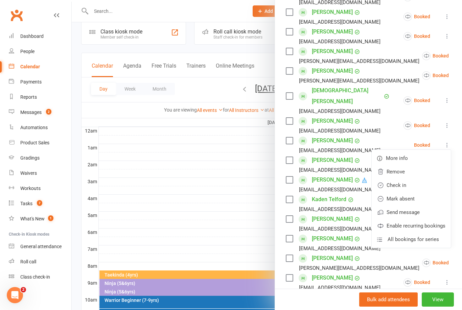
click at [401, 165] on link "Remove" at bounding box center [411, 172] width 79 height 14
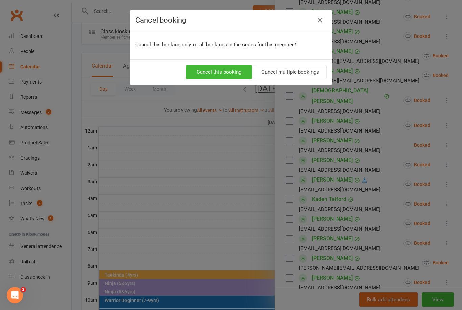
click at [293, 72] on button "Cancel multiple bookings" at bounding box center [290, 72] width 73 height 14
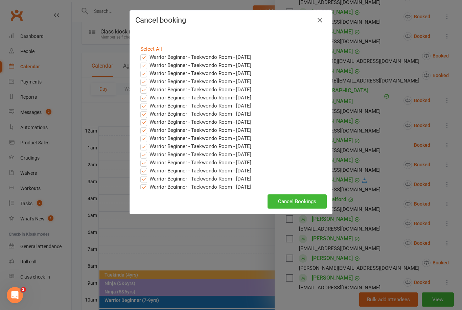
click at [303, 198] on button "Cancel Bookings" at bounding box center [296, 201] width 59 height 14
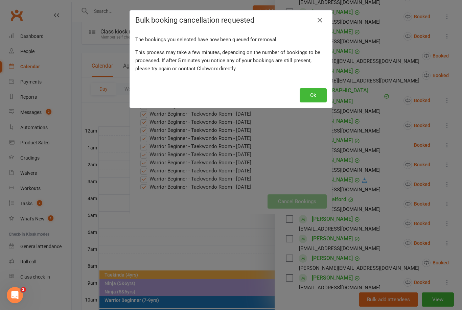
click at [314, 96] on button "Ok" at bounding box center [313, 95] width 27 height 14
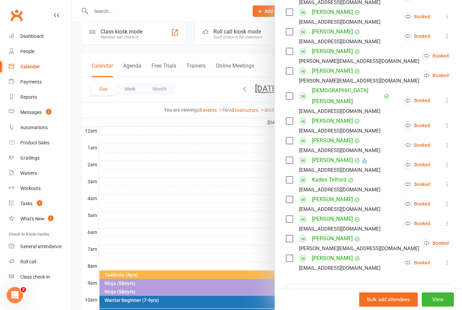
click at [23, 158] on div "Gradings" at bounding box center [29, 157] width 19 height 5
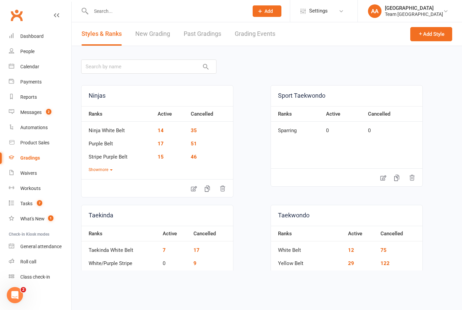
click at [259, 35] on link "Grading Events" at bounding box center [255, 33] width 41 height 23
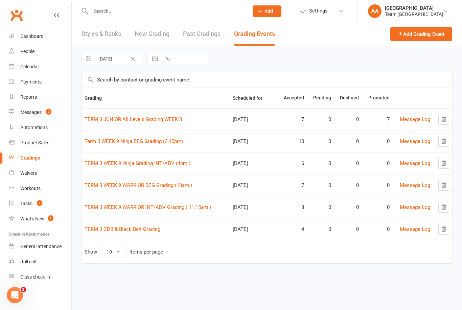
click at [129, 118] on link "TERM 3 JUNIOR All Levels Grading WEEK 8" at bounding box center [133, 119] width 97 height 6
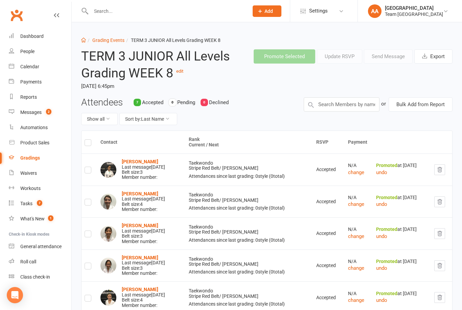
click at [31, 65] on div "Calendar" at bounding box center [29, 66] width 19 height 5
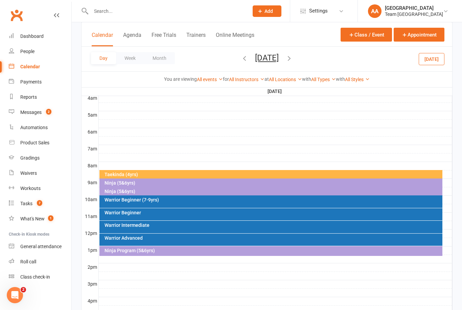
scroll to position [114, 0]
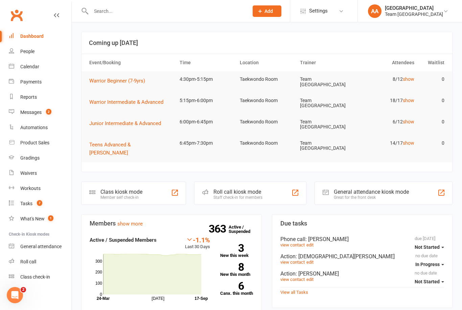
click at [40, 66] on link "Calendar" at bounding box center [40, 66] width 63 height 15
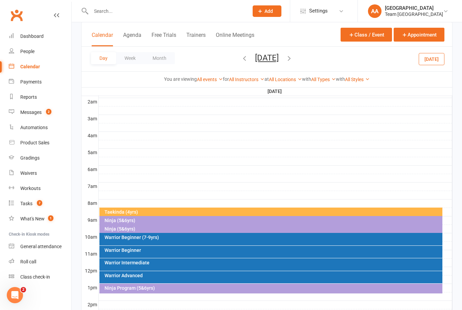
scroll to position [76, 0]
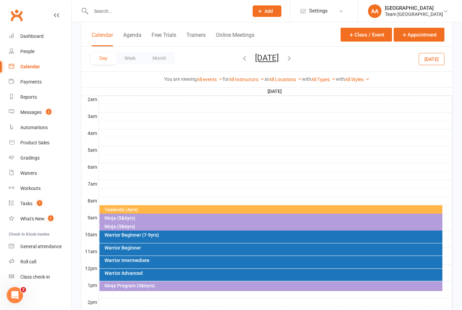
click at [279, 62] on button "[DATE]" at bounding box center [267, 57] width 24 height 9
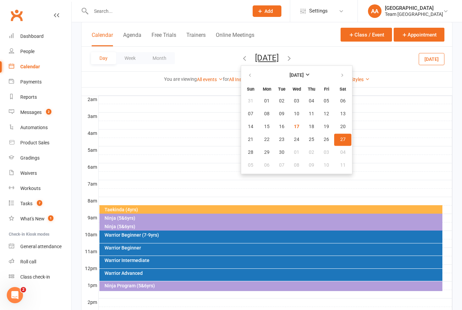
click at [340, 139] on span "27" at bounding box center [342, 139] width 5 height 5
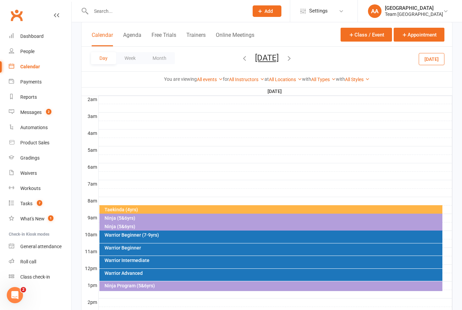
click at [216, 232] on div "Warrior Beginner (7-9yrs)" at bounding box center [270, 237] width 343 height 13
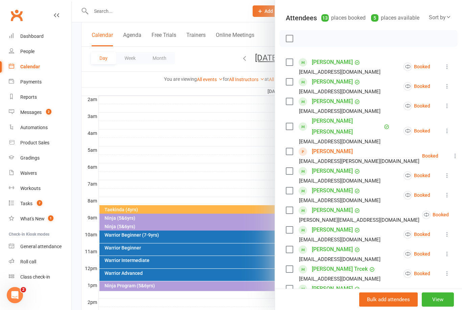
scroll to position [88, 0]
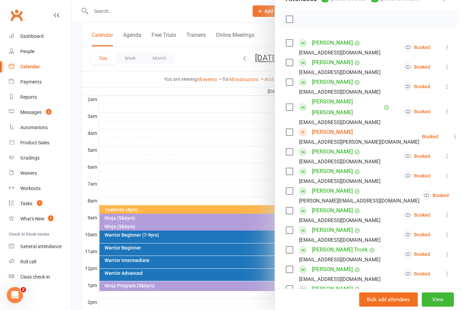
click at [218, 143] on div at bounding box center [267, 155] width 390 height 310
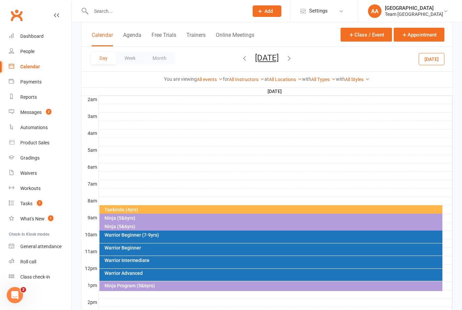
click at [279, 55] on button "[DATE]" at bounding box center [267, 57] width 24 height 9
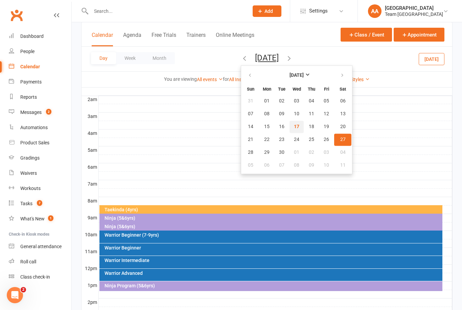
click at [289, 131] on button "17" at bounding box center [296, 127] width 14 height 12
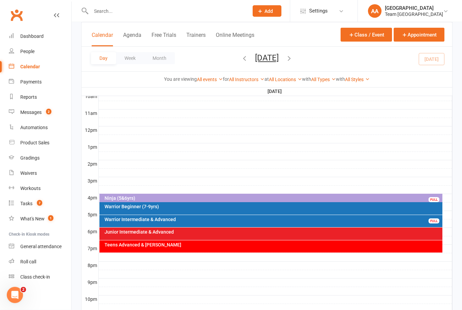
scroll to position [202, 0]
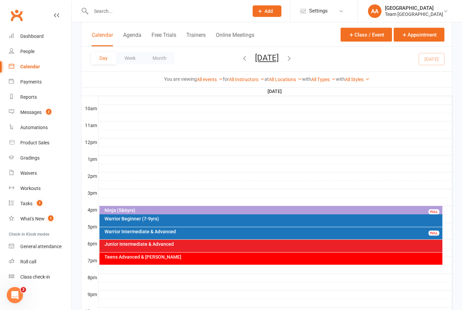
click at [180, 219] on div "Warrior Beginner (7-9yrs)" at bounding box center [272, 218] width 337 height 5
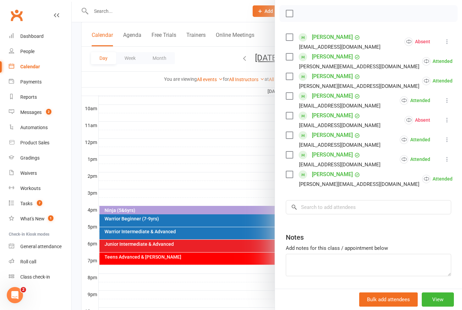
scroll to position [94, 0]
click at [438, 307] on button "View" at bounding box center [438, 299] width 32 height 14
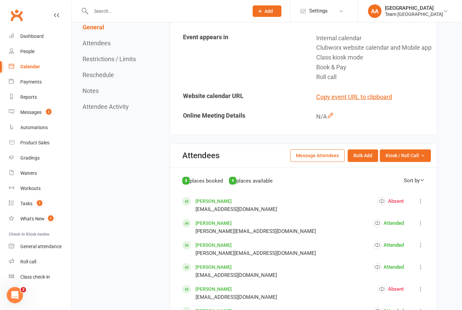
scroll to position [147, 0]
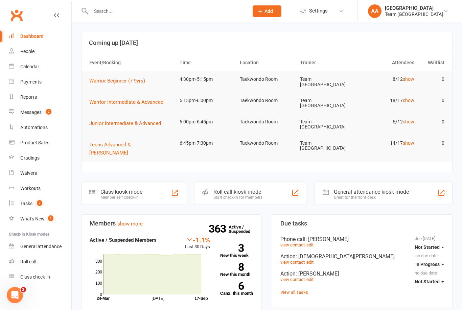
click at [37, 66] on div "Calendar" at bounding box center [29, 66] width 19 height 5
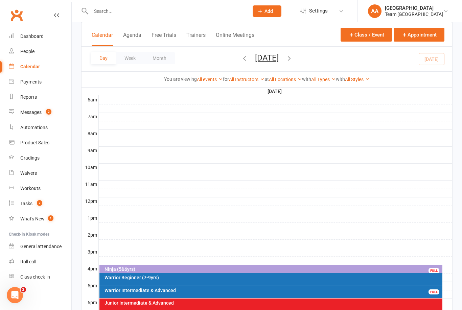
scroll to position [237, 0]
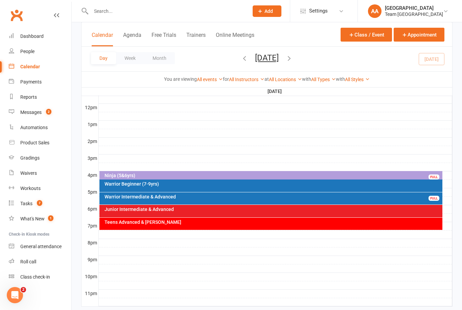
click at [190, 216] on div "Junior Intermediate & Advanced" at bounding box center [270, 211] width 343 height 13
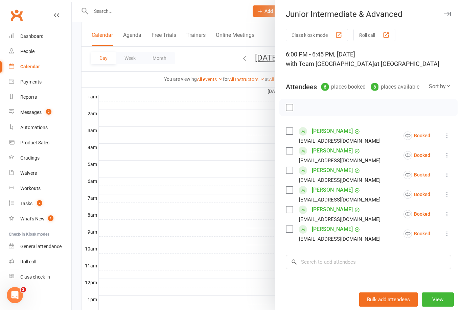
scroll to position [258, 0]
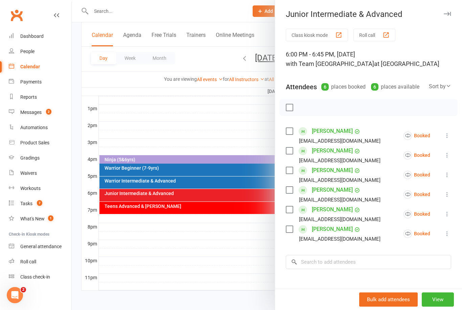
click at [224, 300] on div at bounding box center [267, 155] width 390 height 310
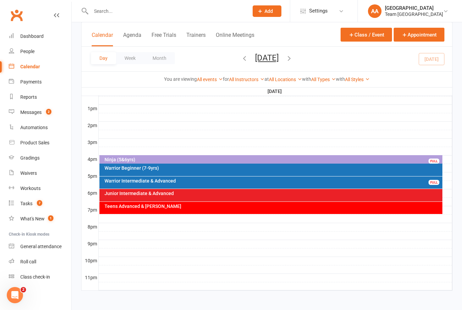
click at [225, 257] on div at bounding box center [275, 261] width 353 height 8
click at [235, 191] on div "Junior Intermediate & Advanced" at bounding box center [272, 193] width 337 height 5
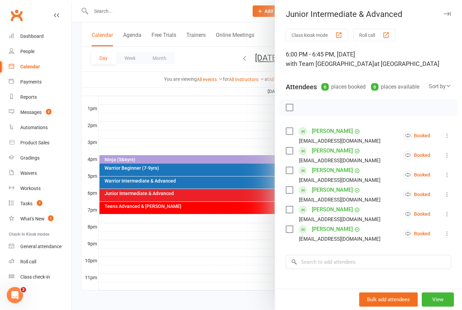
click at [431, 299] on button "View" at bounding box center [438, 299] width 32 height 14
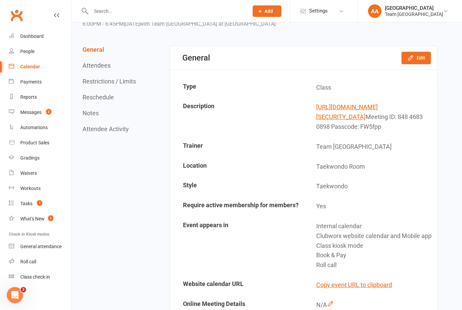
scroll to position [176, 0]
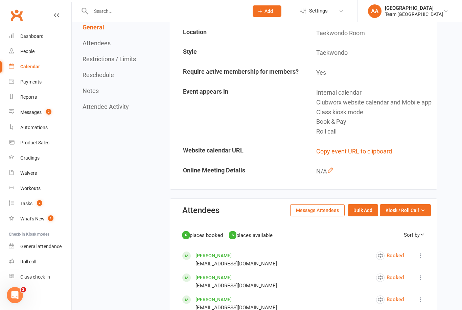
click at [420, 216] on button "Kiosk / Roll Call" at bounding box center [405, 210] width 51 height 12
click at [396, 246] on link "Enter Roll Call" at bounding box center [396, 239] width 67 height 14
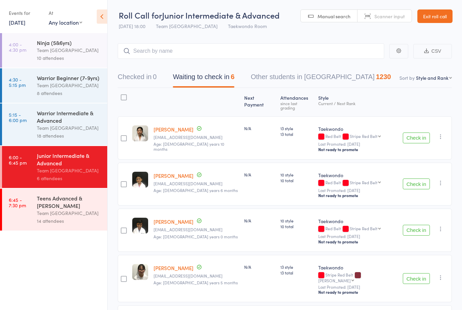
click at [436, 14] on link "Exit roll call" at bounding box center [434, 16] width 35 height 14
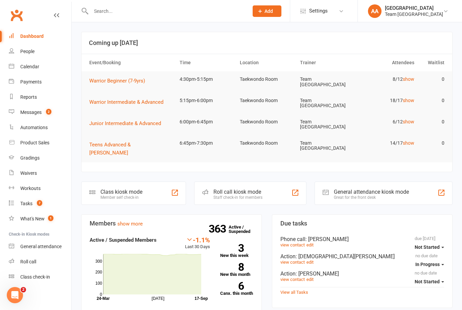
click at [40, 65] on link "Calendar" at bounding box center [40, 66] width 63 height 15
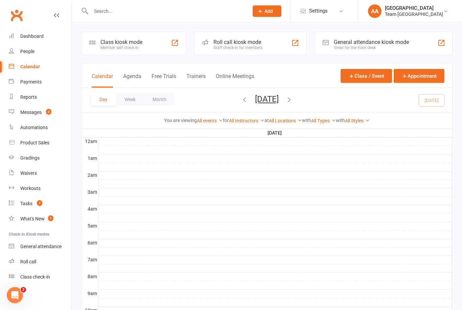
click at [279, 103] on button "[DATE]" at bounding box center [267, 98] width 24 height 9
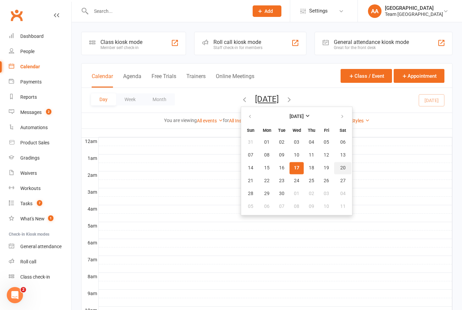
click at [334, 172] on button "20" at bounding box center [342, 168] width 17 height 12
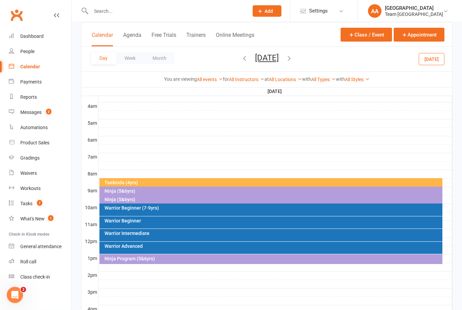
scroll to position [108, 0]
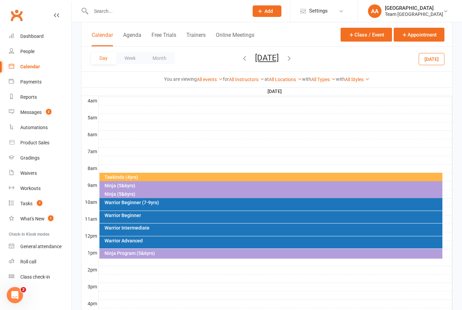
click at [144, 216] on div "Warrior Beginner" at bounding box center [272, 215] width 337 height 5
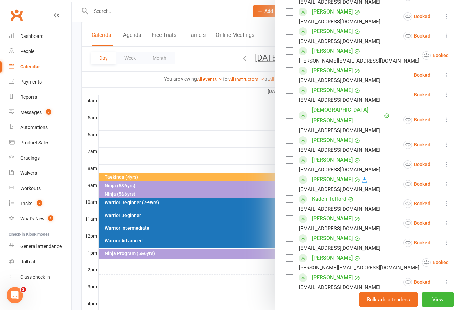
scroll to position [143, 0]
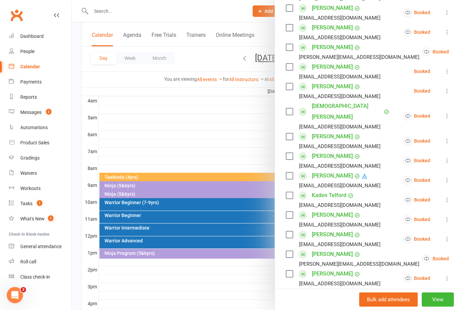
click at [186, 125] on div at bounding box center [267, 155] width 390 height 310
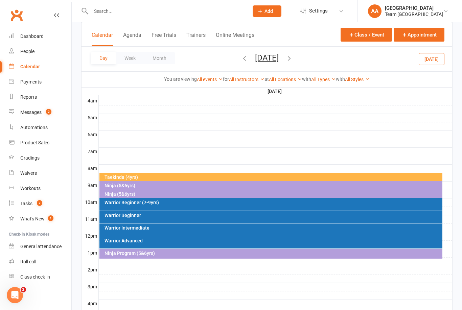
click at [272, 62] on button "[DATE]" at bounding box center [267, 57] width 24 height 9
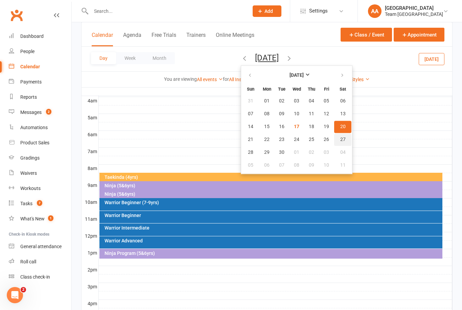
click at [340, 140] on span "27" at bounding box center [342, 139] width 5 height 5
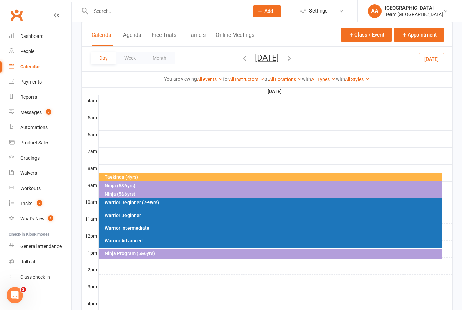
click at [141, 227] on div "Warrior Intermediate" at bounding box center [272, 227] width 337 height 5
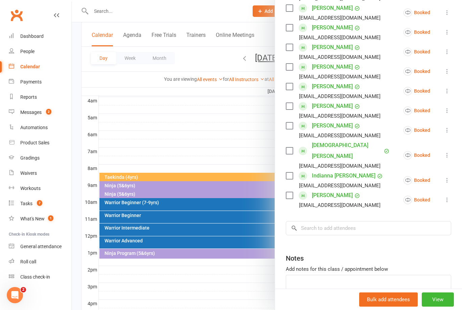
scroll to position [211, 0]
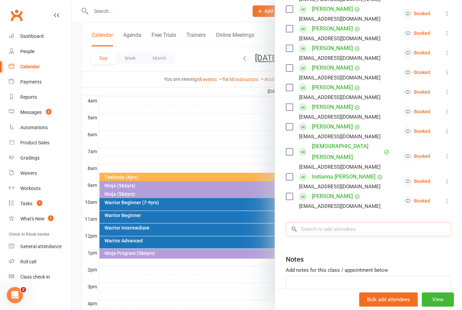
click at [329, 222] on input "search" at bounding box center [368, 229] width 165 height 14
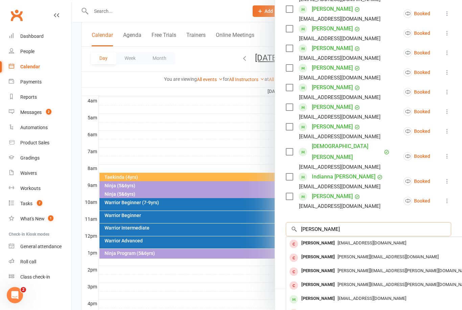
type input "[PERSON_NAME]"
click at [333, 294] on div "[PERSON_NAME]" at bounding box center [318, 299] width 39 height 10
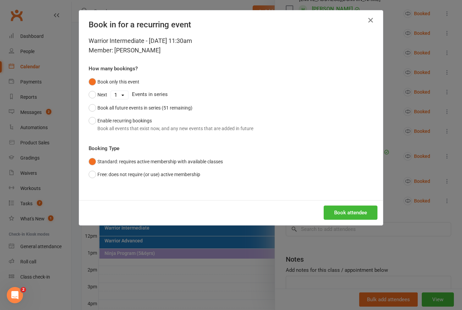
click at [93, 123] on button "Enable recurring bookings Book all events that exist now, and any new events th…" at bounding box center [171, 124] width 165 height 21
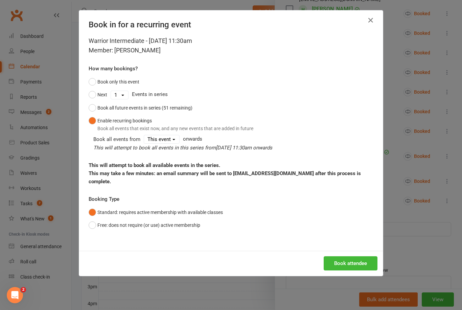
click at [348, 257] on button "Book attendee" at bounding box center [351, 263] width 54 height 14
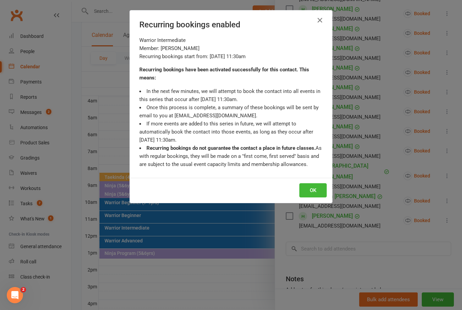
click at [315, 191] on button "OK" at bounding box center [312, 190] width 27 height 14
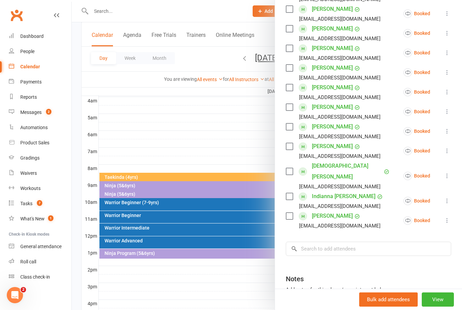
click at [159, 218] on div at bounding box center [267, 155] width 390 height 310
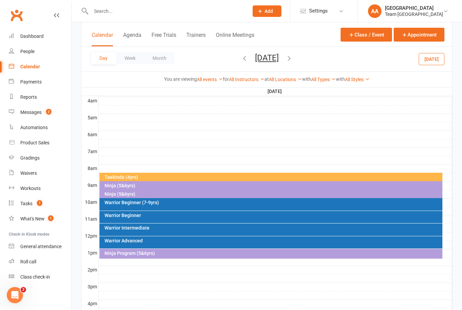
click at [166, 216] on div "Warrior Beginner" at bounding box center [272, 215] width 337 height 5
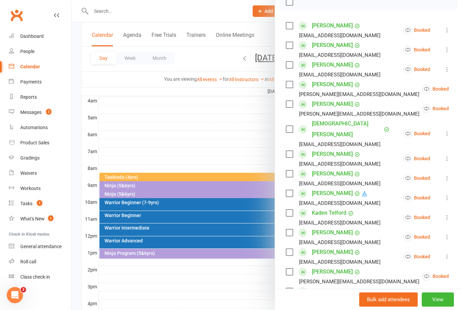
scroll to position [107, 0]
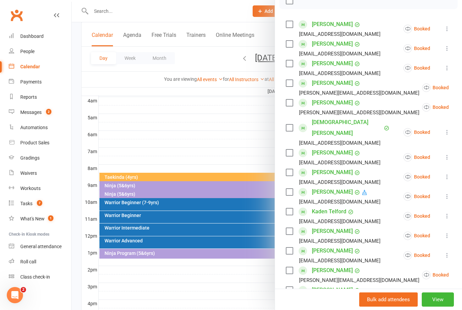
click at [449, 47] on icon at bounding box center [447, 48] width 7 height 7
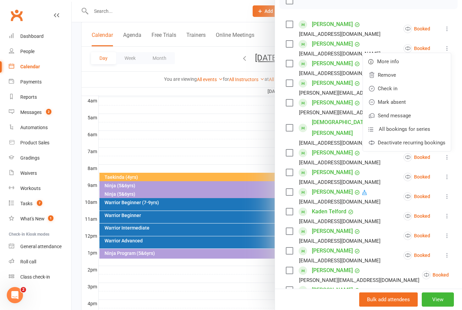
click at [444, 144] on link "Deactivate recurring bookings" at bounding box center [407, 143] width 88 height 14
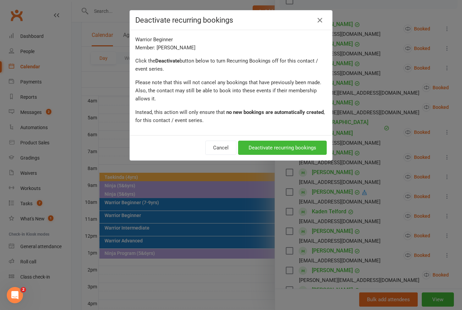
click at [298, 152] on button "Deactivate recurring bookings" at bounding box center [282, 148] width 89 height 14
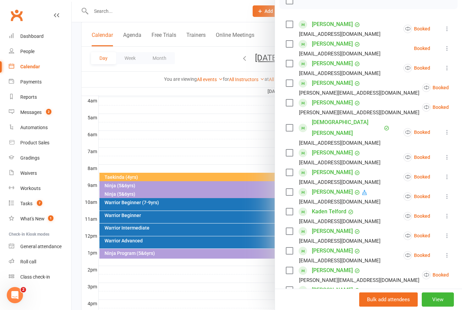
click at [447, 48] on icon at bounding box center [447, 48] width 7 height 7
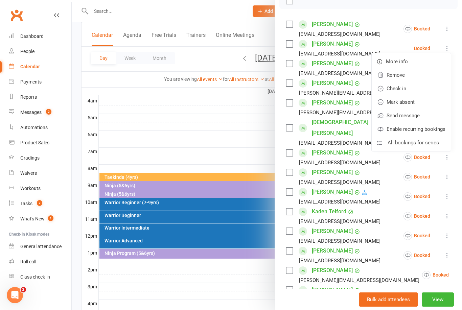
click at [397, 78] on link "Remove" at bounding box center [411, 75] width 79 height 14
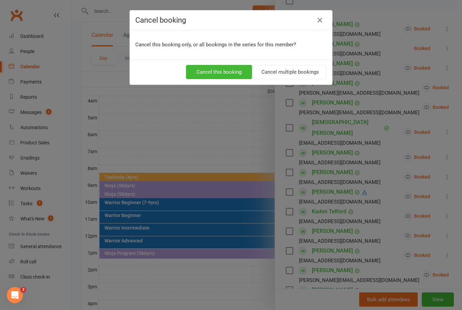
click at [307, 77] on button "Cancel multiple bookings" at bounding box center [290, 72] width 73 height 14
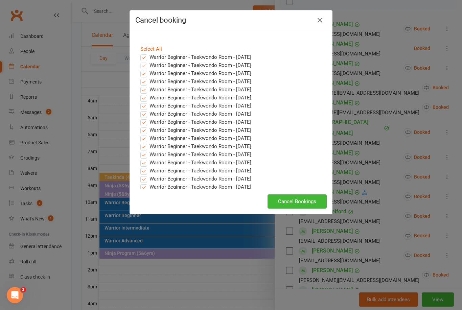
click at [297, 201] on button "Cancel Bookings" at bounding box center [296, 201] width 59 height 14
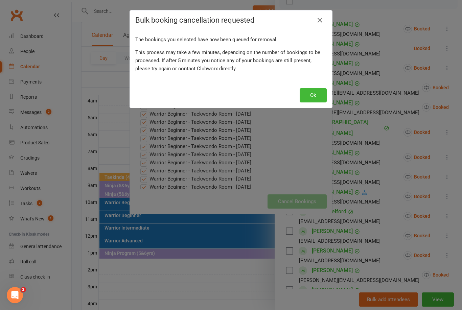
click at [315, 94] on button "Ok" at bounding box center [313, 95] width 27 height 14
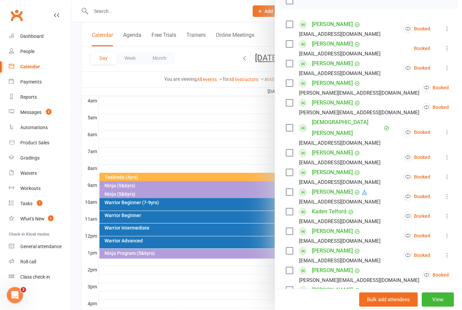
click at [447, 48] on icon at bounding box center [447, 48] width 7 height 7
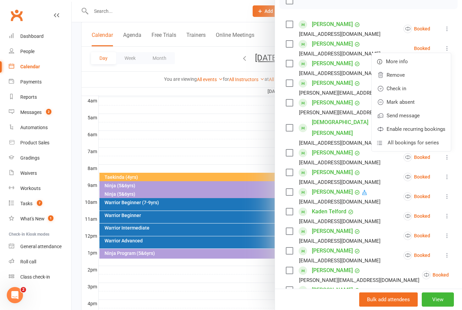
click at [403, 81] on link "Remove" at bounding box center [411, 75] width 79 height 14
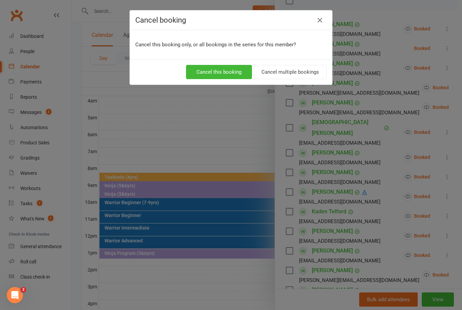
click at [302, 66] on button "Cancel multiple bookings" at bounding box center [290, 72] width 73 height 14
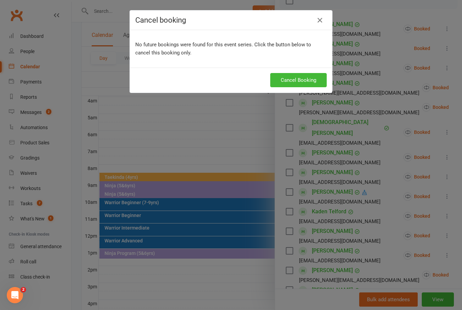
click at [305, 83] on button "Cancel Booking" at bounding box center [298, 80] width 56 height 14
click at [320, 24] on icon "button" at bounding box center [320, 20] width 8 height 8
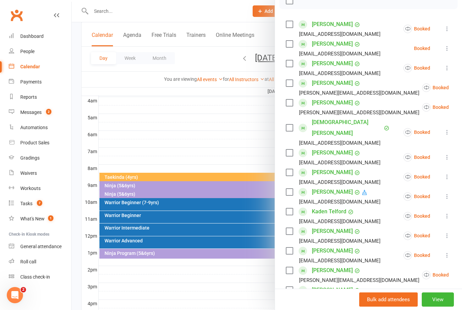
click at [451, 49] on button at bounding box center [447, 48] width 8 height 8
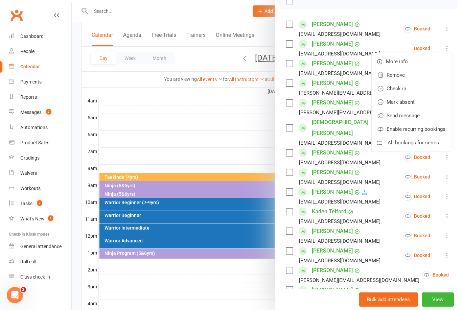
click at [406, 79] on link "Remove" at bounding box center [411, 75] width 79 height 14
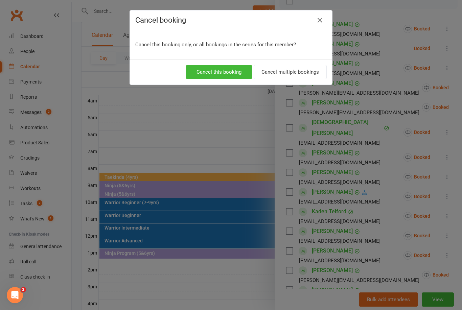
click at [291, 75] on button "Cancel multiple bookings" at bounding box center [290, 72] width 73 height 14
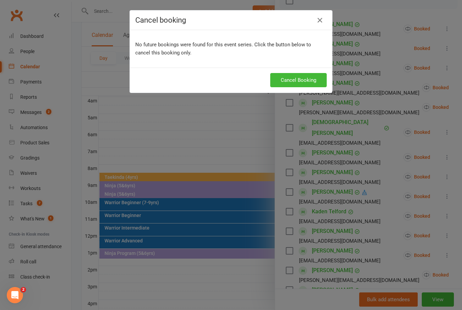
click at [310, 80] on button "Cancel Booking" at bounding box center [298, 80] width 56 height 14
click at [323, 23] on icon "button" at bounding box center [320, 20] width 8 height 8
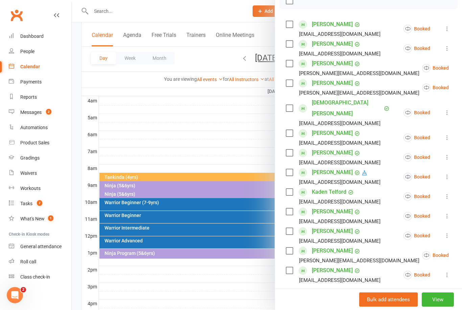
click at [450, 48] on icon at bounding box center [447, 48] width 7 height 7
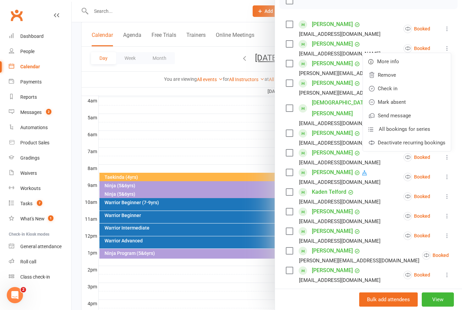
scroll to position [107, 0]
click at [212, 125] on div at bounding box center [267, 155] width 390 height 310
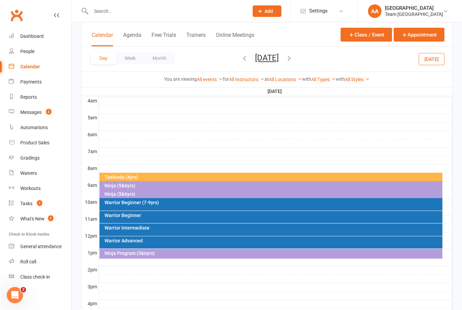
click at [142, 241] on div "Warrior Advanced" at bounding box center [272, 240] width 337 height 5
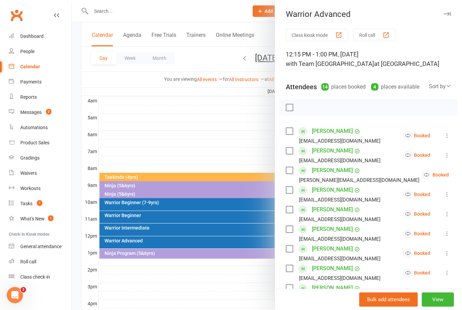
click at [213, 99] on div at bounding box center [267, 155] width 390 height 310
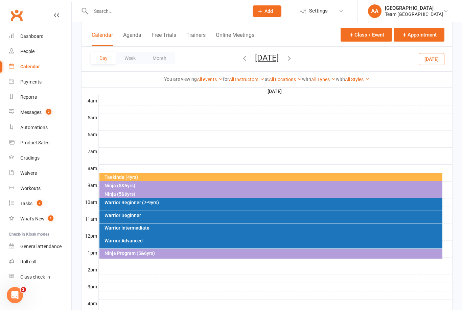
click at [137, 227] on div "Warrior Intermediate" at bounding box center [272, 227] width 337 height 5
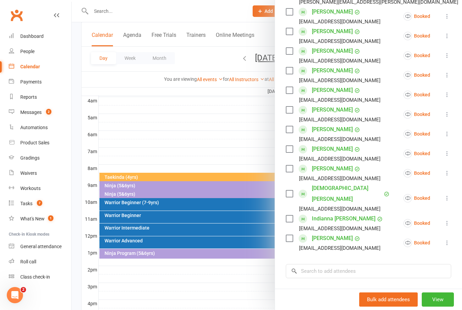
scroll to position [201, 0]
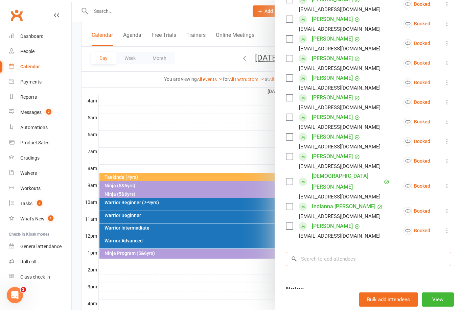
click at [324, 252] on input "search" at bounding box center [368, 259] width 165 height 14
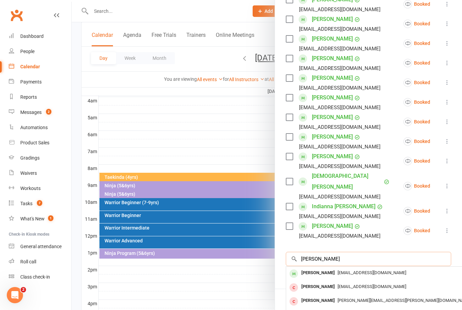
type input "[PERSON_NAME]"
click at [326, 268] on div "[EMAIL_ADDRESS][DOMAIN_NAME]" at bounding box center [387, 273] width 197 height 10
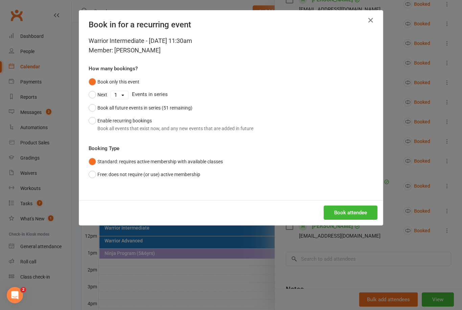
click at [91, 115] on button "Enable recurring bookings Book all events that exist now, and any new events th…" at bounding box center [171, 124] width 165 height 21
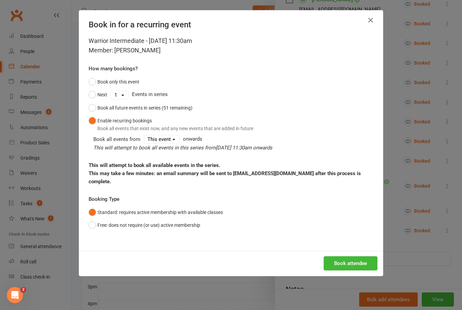
click at [342, 260] on button "Book attendee" at bounding box center [351, 263] width 54 height 14
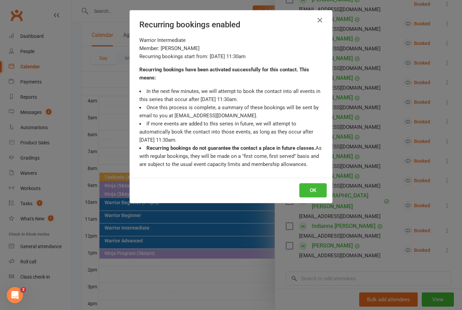
click at [317, 189] on button "OK" at bounding box center [312, 190] width 27 height 14
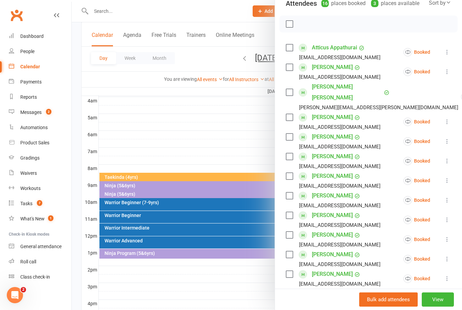
scroll to position [76, 0]
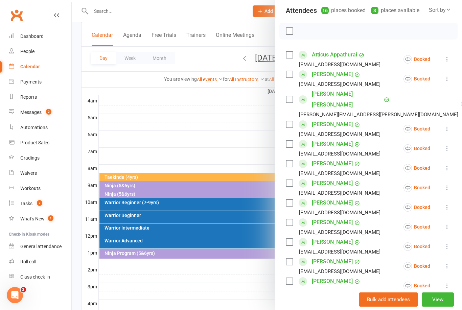
click at [186, 125] on div at bounding box center [267, 155] width 390 height 310
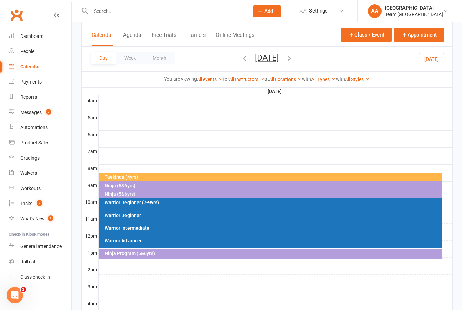
click at [158, 230] on div "Warrior Intermediate" at bounding box center [272, 227] width 337 height 5
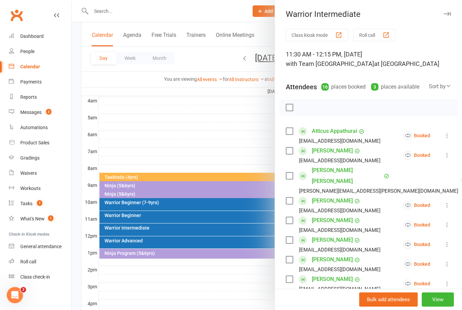
click at [435, 307] on button "View" at bounding box center [438, 299] width 32 height 14
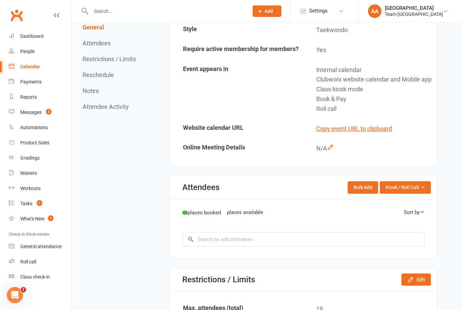
scroll to position [207, 0]
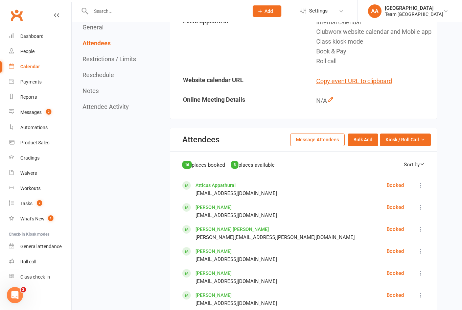
click at [414, 143] on span "Kiosk / Roll Call" at bounding box center [401, 139] width 33 height 7
click at [409, 174] on link "Enter Roll Call" at bounding box center [396, 169] width 67 height 14
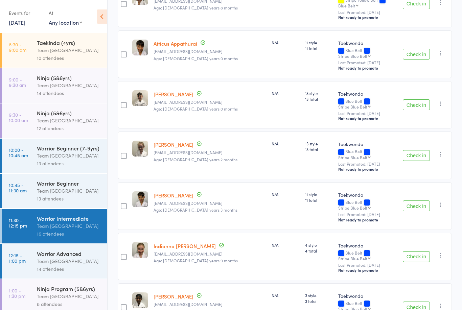
scroll to position [164, 0]
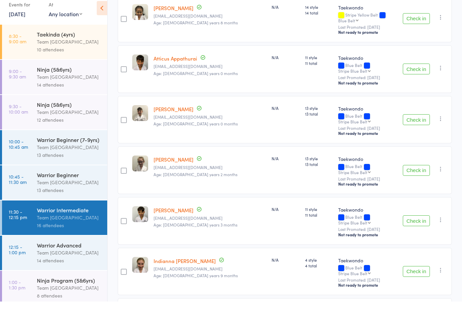
click at [86, 230] on div "16 attendees" at bounding box center [69, 234] width 65 height 8
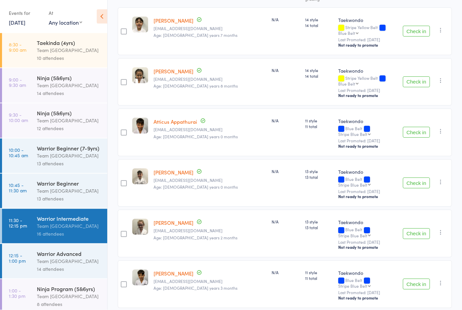
scroll to position [0, 0]
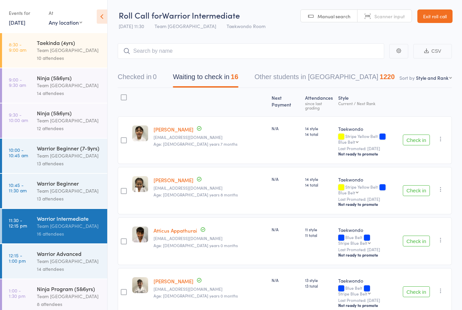
click at [78, 195] on div "Team [GEOGRAPHIC_DATA]" at bounding box center [69, 191] width 65 height 8
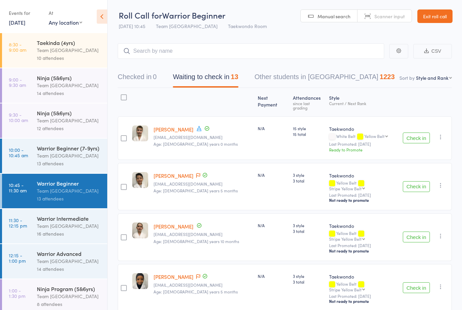
click at [55, 149] on div "Warrior Beginner (7-9yrs)" at bounding box center [69, 147] width 65 height 7
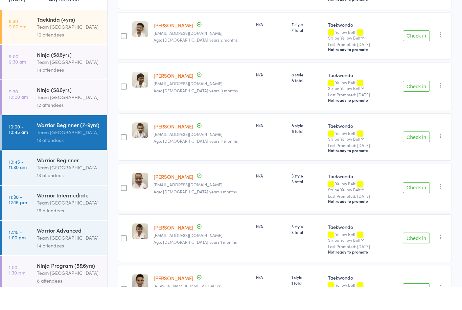
scroll to position [435, 0]
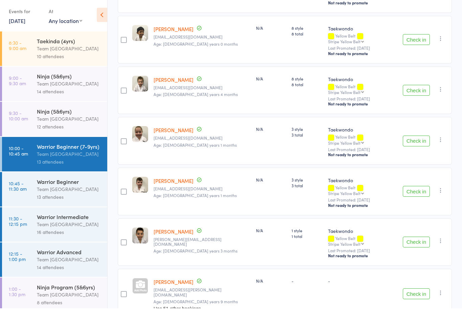
click at [104, 17] on icon at bounding box center [102, 16] width 10 height 14
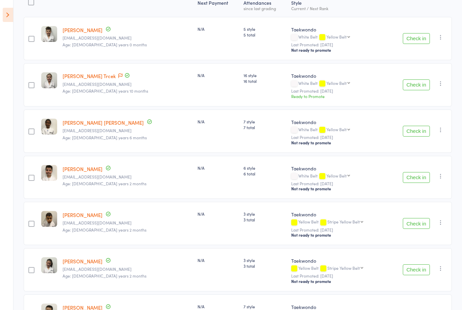
scroll to position [0, 0]
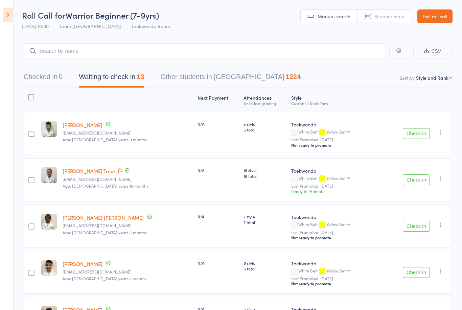
click at [441, 15] on link "Exit roll call" at bounding box center [434, 16] width 35 height 14
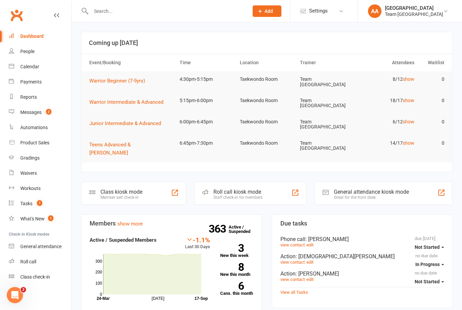
click at [30, 65] on div "Calendar" at bounding box center [29, 66] width 19 height 5
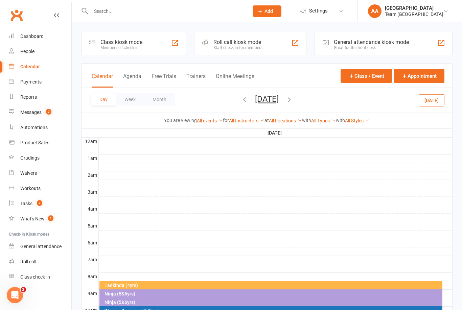
click at [273, 97] on button "[DATE]" at bounding box center [267, 98] width 24 height 9
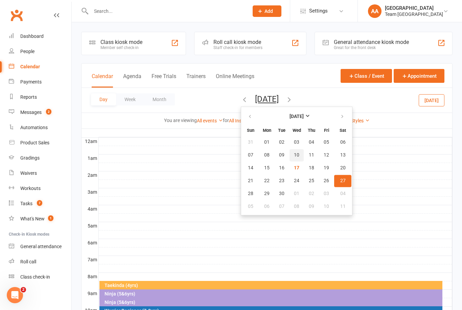
click at [294, 156] on span "10" at bounding box center [296, 154] width 5 height 5
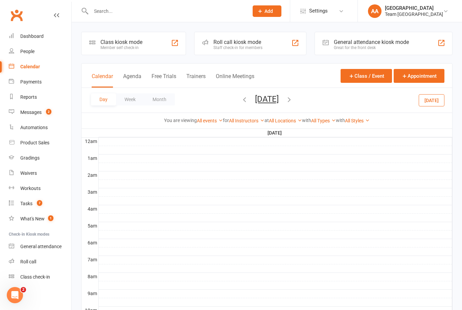
click at [271, 100] on button "[DATE]" at bounding box center [267, 98] width 24 height 9
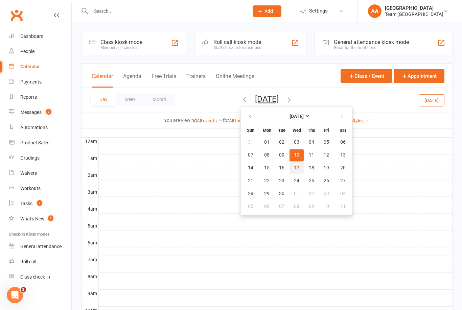
click at [289, 170] on button "17" at bounding box center [296, 168] width 14 height 12
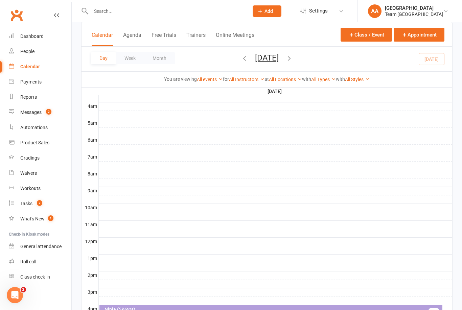
scroll to position [140, 0]
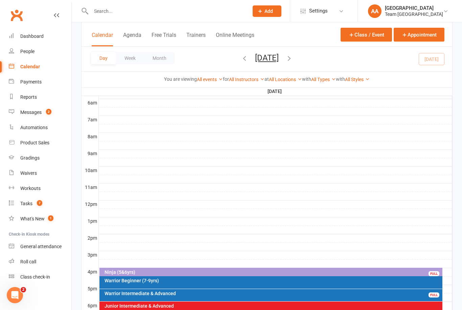
click at [163, 281] on div "Warrior Beginner (7-9yrs)" at bounding box center [272, 280] width 337 height 5
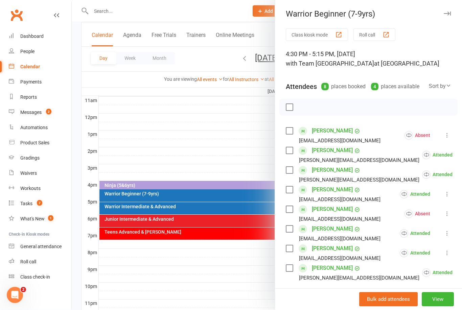
scroll to position [227, 0]
click at [222, 112] on div at bounding box center [267, 155] width 390 height 310
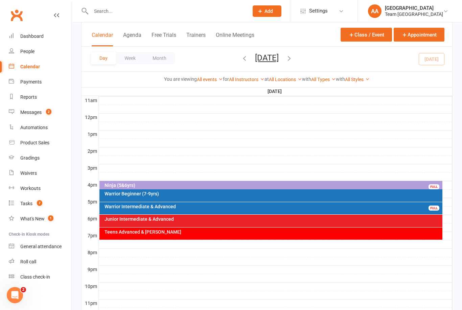
click at [273, 62] on button "[DATE]" at bounding box center [267, 57] width 24 height 9
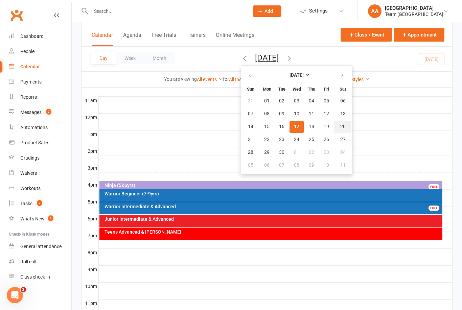
click at [334, 132] on button "20" at bounding box center [342, 127] width 17 height 12
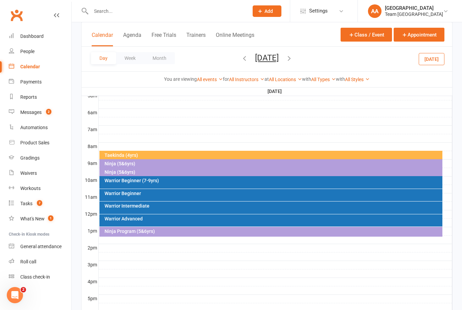
scroll to position [130, 0]
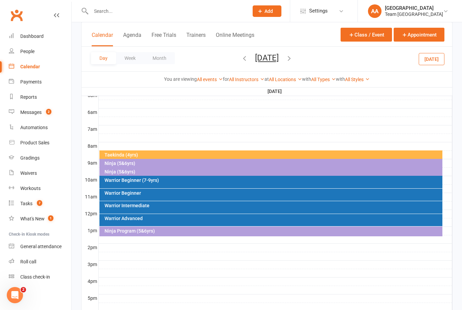
click at [137, 174] on div "Ninja (5&6yrs)" at bounding box center [270, 172] width 343 height 10
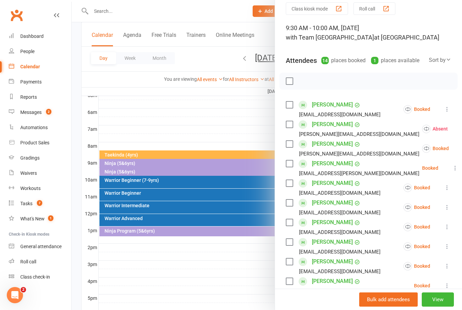
scroll to position [64, 0]
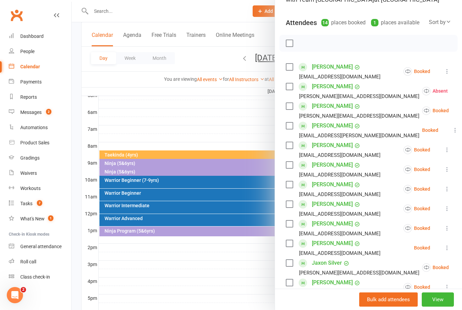
click at [233, 127] on div at bounding box center [267, 155] width 390 height 310
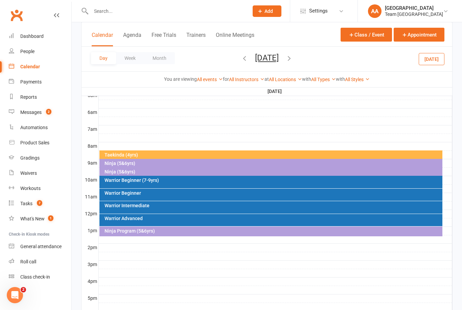
click at [266, 54] on button "[DATE]" at bounding box center [267, 57] width 24 height 9
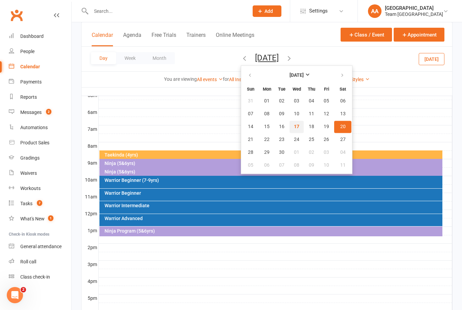
click at [294, 128] on span "17" at bounding box center [296, 126] width 5 height 5
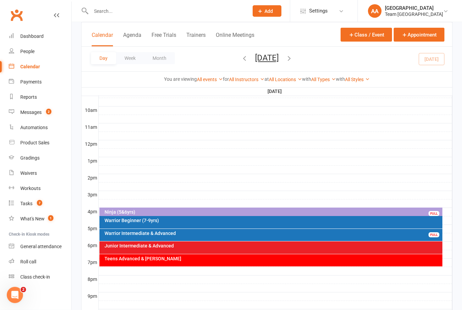
scroll to position [237, 0]
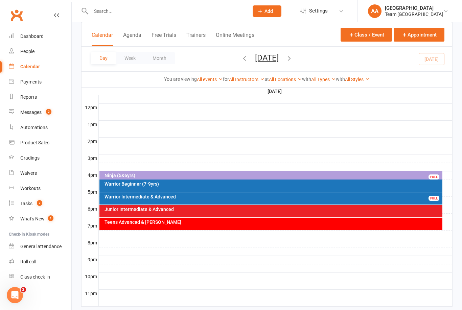
click at [177, 199] on div "Warrior Intermediate & Advanced FULL" at bounding box center [270, 198] width 343 height 12
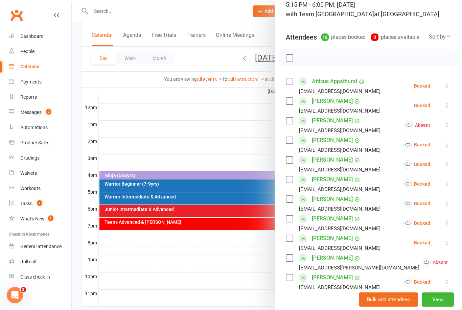
scroll to position [52, 0]
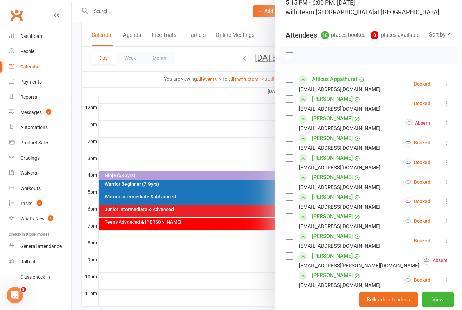
click at [322, 138] on link "[PERSON_NAME]" at bounding box center [332, 138] width 41 height 11
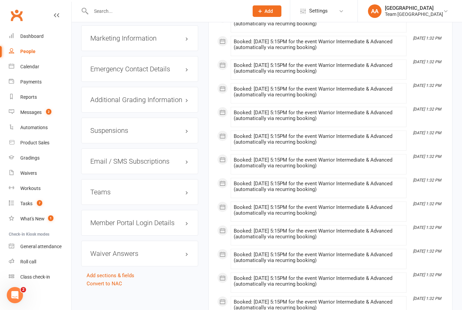
scroll to position [714, 0]
click at [40, 62] on link "Calendar" at bounding box center [40, 66] width 63 height 15
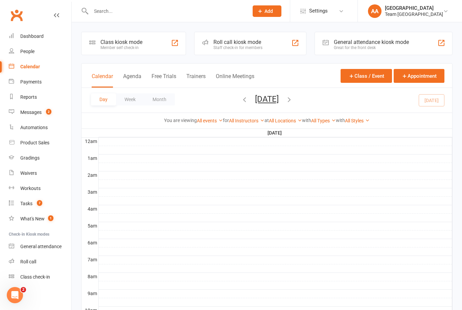
click at [270, 100] on button "[DATE]" at bounding box center [267, 98] width 24 height 9
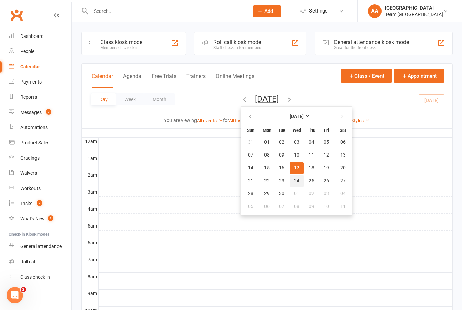
click at [294, 183] on span "24" at bounding box center [296, 180] width 5 height 5
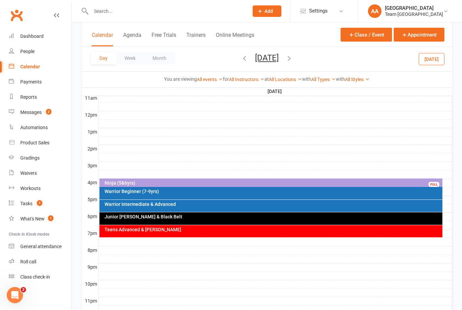
scroll to position [237, 0]
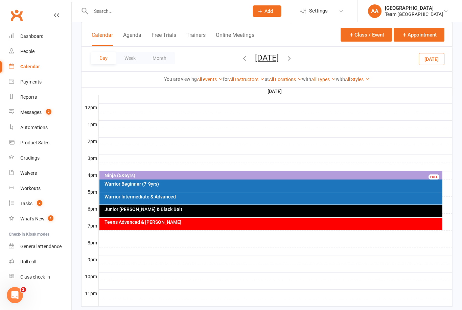
click at [195, 182] on div "Warrior Beginner (7-9yrs)" at bounding box center [272, 184] width 337 height 5
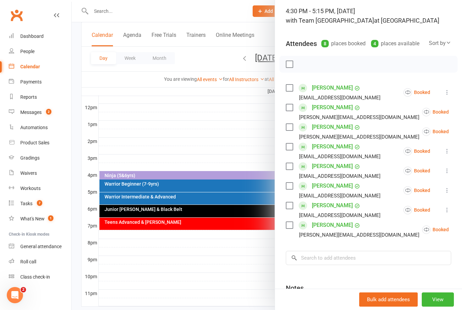
scroll to position [44, 0]
click at [461, 130] on icon at bounding box center [465, 130] width 7 height 7
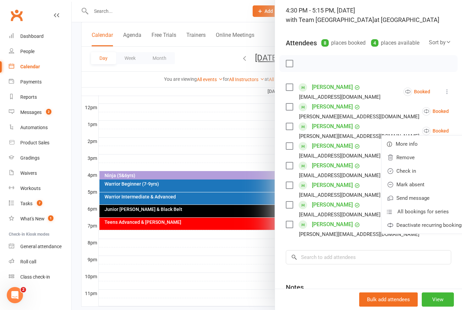
click at [439, 222] on link "Deactivate recurring bookings" at bounding box center [425, 225] width 88 height 14
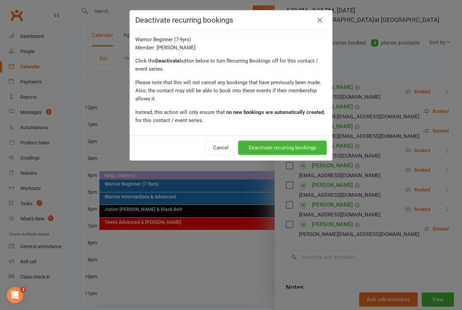
click at [300, 147] on button "Deactivate recurring bookings" at bounding box center [282, 148] width 89 height 14
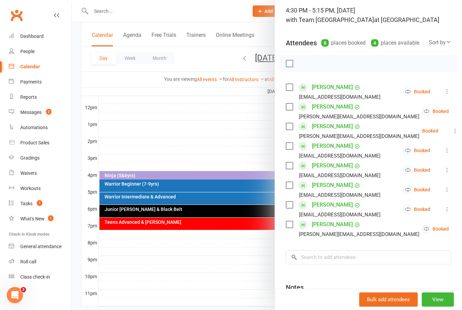
click at [452, 128] on icon at bounding box center [455, 130] width 7 height 7
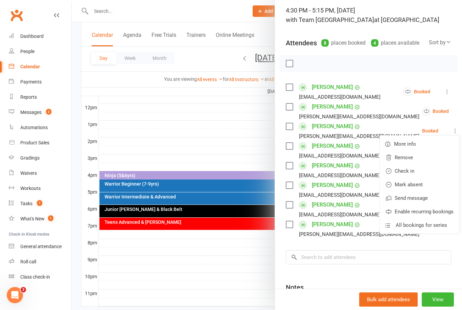
click at [401, 160] on link "Remove" at bounding box center [419, 158] width 79 height 14
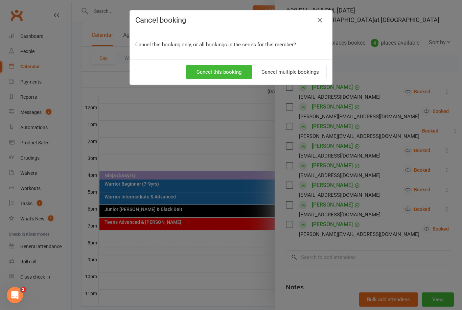
click at [296, 71] on button "Cancel multiple bookings" at bounding box center [290, 72] width 73 height 14
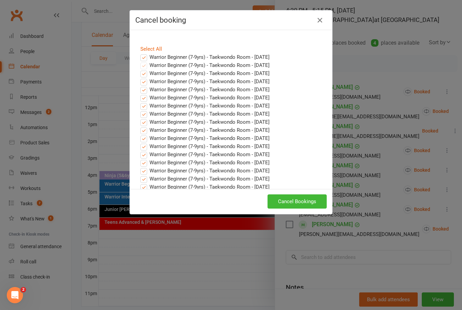
click at [141, 58] on label "Warrior Beginner (7-9yrs) - Taekwondo Room - [DATE]" at bounding box center [204, 57] width 129 height 8
click at [140, 53] on input "Warrior Beginner (7-9yrs) - Taekwondo Room - [DATE]" at bounding box center [137, 53] width 4 height 0
click at [295, 201] on button "Cancel Bookings" at bounding box center [296, 201] width 59 height 14
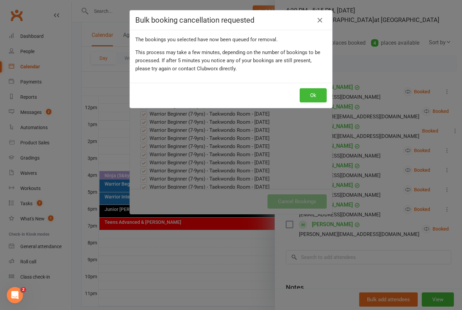
click at [316, 96] on button "Ok" at bounding box center [313, 95] width 27 height 14
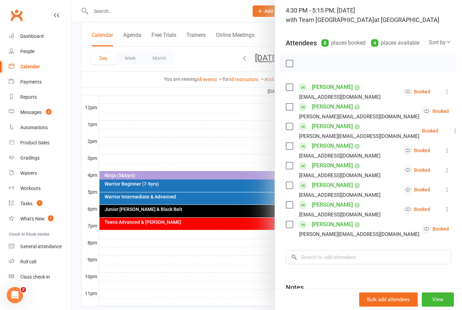
click at [452, 133] on icon at bounding box center [455, 130] width 7 height 7
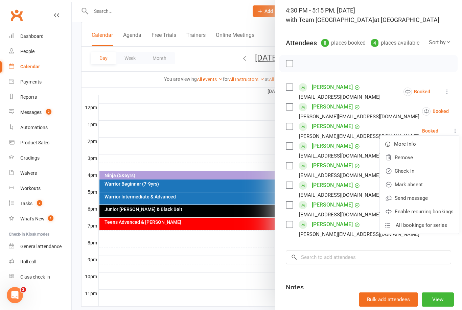
click at [407, 158] on link "Remove" at bounding box center [419, 158] width 79 height 14
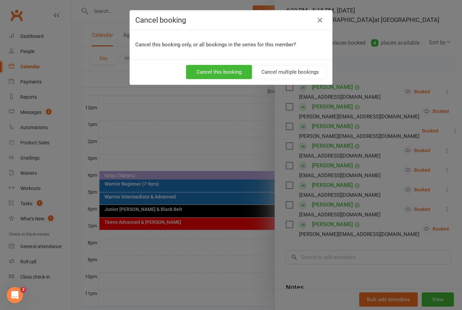
click at [303, 74] on button "Cancel multiple bookings" at bounding box center [290, 72] width 73 height 14
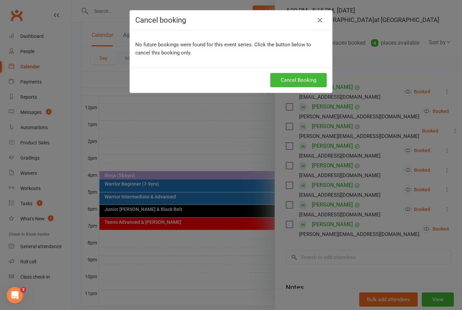
click at [290, 83] on button "Cancel Booking" at bounding box center [298, 80] width 56 height 14
click at [214, 131] on div "Cancel booking No future bookings were found for this event series. Click the b…" at bounding box center [231, 155] width 462 height 310
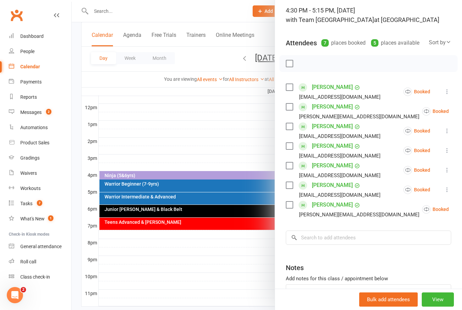
click at [183, 195] on div at bounding box center [267, 155] width 390 height 310
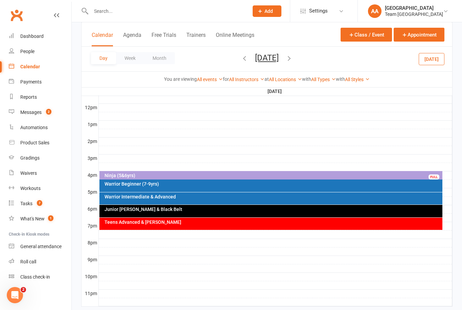
click at [185, 200] on div "Warrior Intermediate & Advanced" at bounding box center [270, 198] width 343 height 12
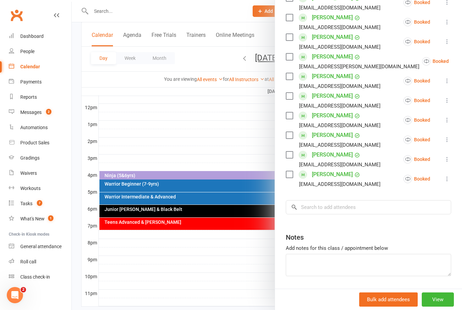
scroll to position [192, 0]
click at [313, 211] on input "search" at bounding box center [368, 207] width 165 height 14
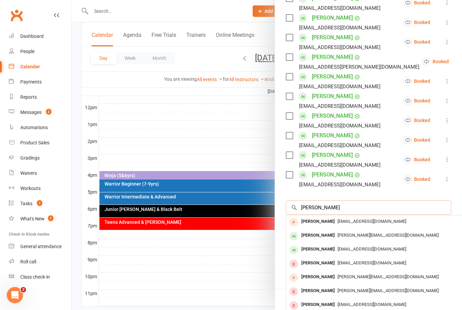
type input "[PERSON_NAME]"
click at [330, 236] on div "[PERSON_NAME]" at bounding box center [318, 236] width 39 height 10
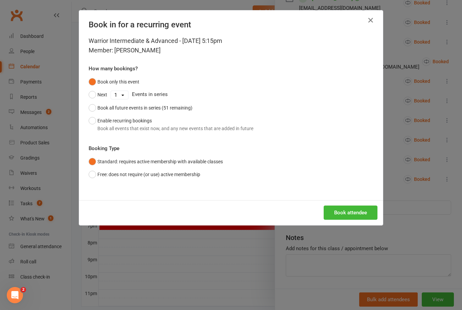
click at [90, 122] on button "Enable recurring bookings Book all events that exist now, and any new events th…" at bounding box center [171, 124] width 165 height 21
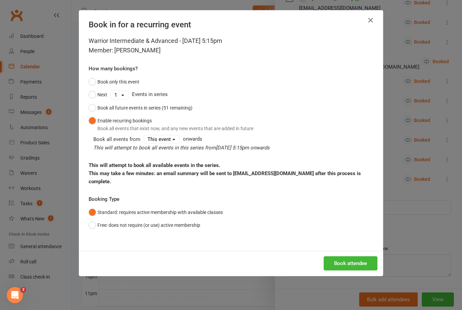
click at [356, 264] on button "Book attendee" at bounding box center [351, 263] width 54 height 14
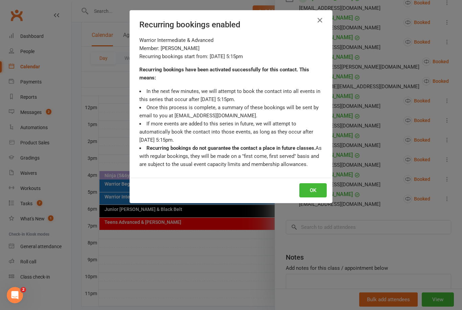
click at [315, 189] on button "OK" at bounding box center [312, 190] width 27 height 14
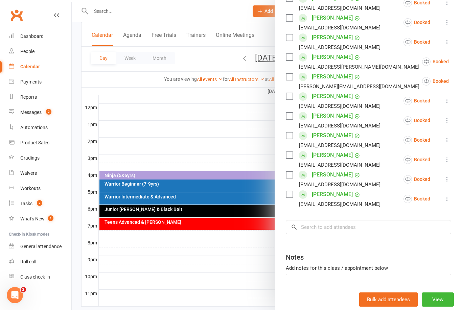
click at [252, 121] on div at bounding box center [267, 155] width 390 height 310
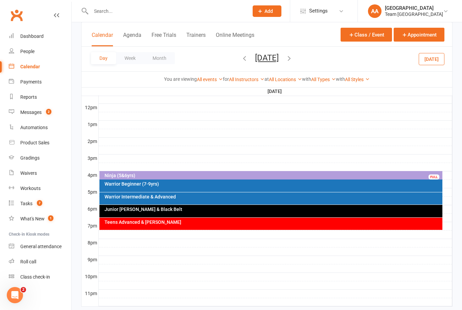
click at [258, 57] on button "[DATE]" at bounding box center [267, 57] width 24 height 9
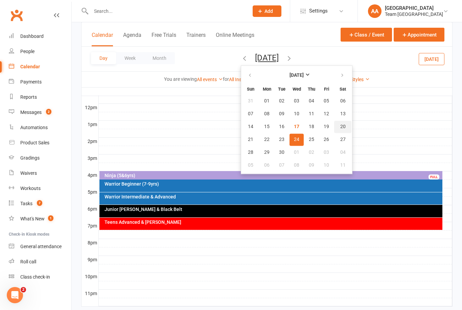
click at [340, 129] on span "20" at bounding box center [342, 126] width 5 height 5
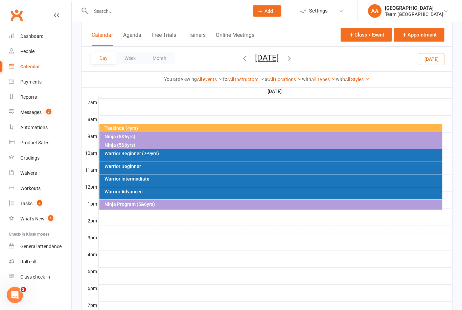
scroll to position [154, 0]
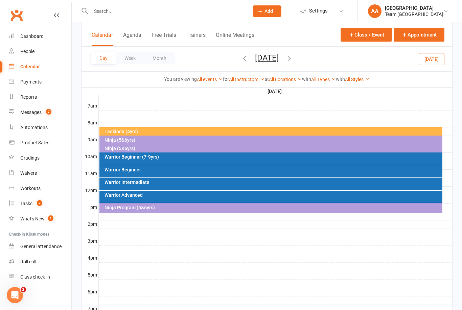
click at [147, 183] on div "Warrior Intermediate" at bounding box center [272, 182] width 337 height 5
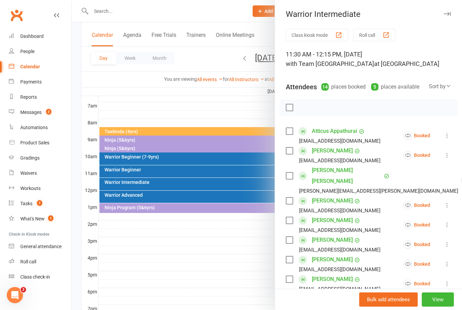
click at [147, 86] on div at bounding box center [267, 155] width 390 height 310
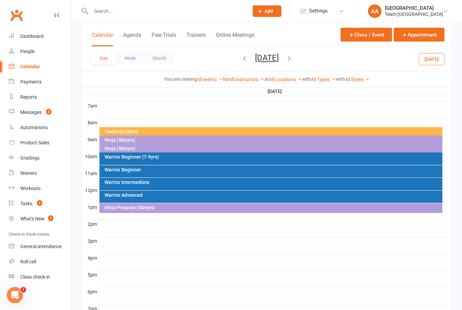
click at [143, 158] on div "Warrior Beginner (7-9yrs)" at bounding box center [272, 156] width 337 height 5
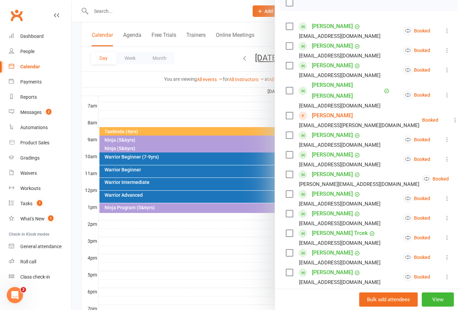
scroll to position [106, 0]
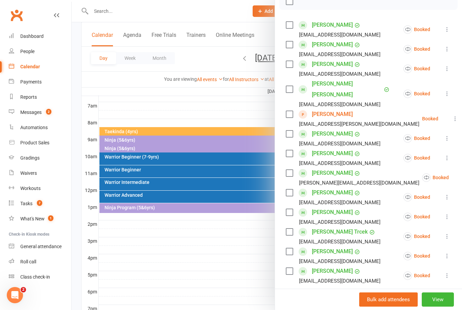
click at [200, 116] on div at bounding box center [267, 155] width 390 height 310
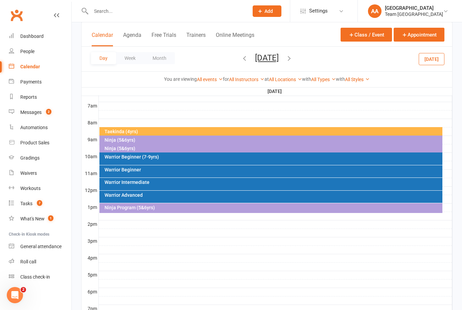
click at [264, 57] on button "[DATE]" at bounding box center [267, 57] width 24 height 9
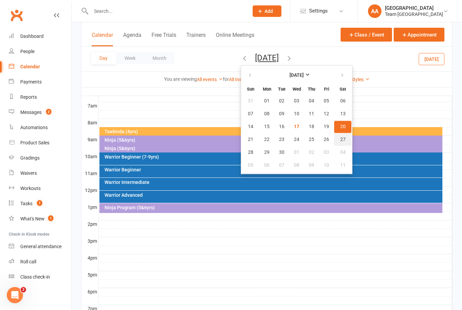
click at [334, 142] on button "27" at bounding box center [342, 140] width 17 height 12
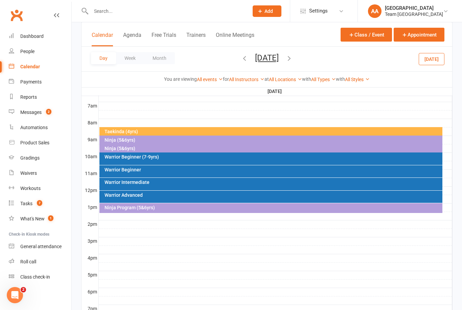
click at [156, 168] on div "Warrior Beginner" at bounding box center [272, 169] width 337 height 5
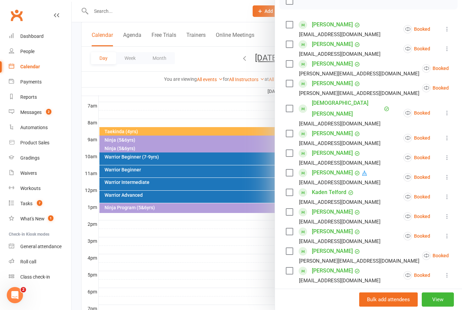
scroll to position [107, 0]
click at [161, 100] on div at bounding box center [267, 155] width 390 height 310
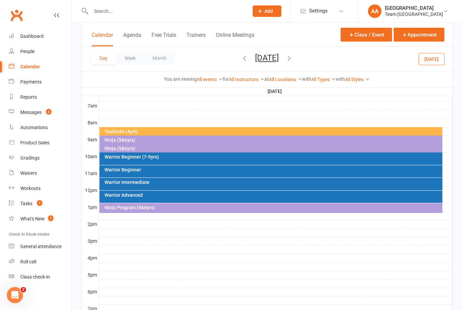
click at [143, 158] on div "Warrior Beginner (7-9yrs)" at bounding box center [272, 156] width 337 height 5
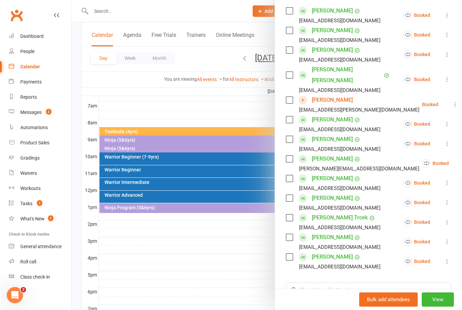
scroll to position [123, 0]
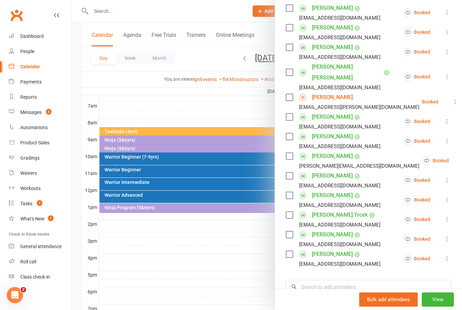
click at [329, 190] on link "[PERSON_NAME]" at bounding box center [332, 195] width 41 height 11
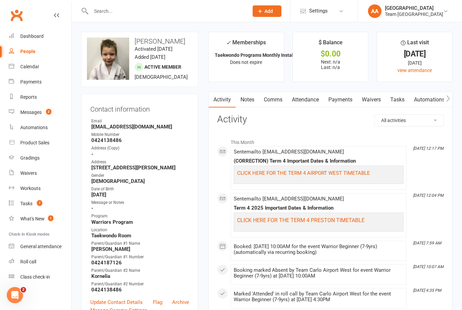
click at [40, 66] on link "Calendar" at bounding box center [40, 66] width 63 height 15
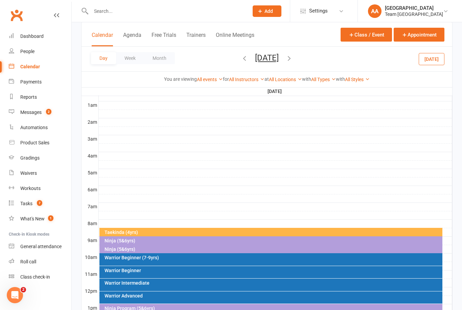
scroll to position [85, 0]
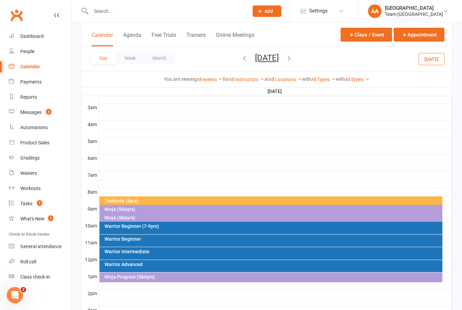
click at [166, 248] on div "Warrior Intermediate" at bounding box center [270, 253] width 343 height 13
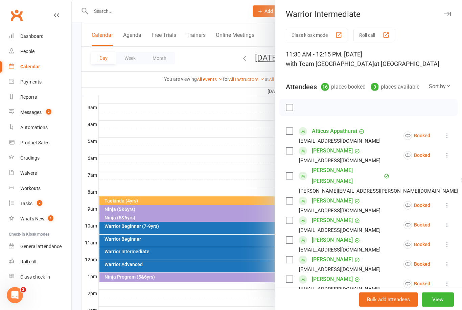
click at [287, 141] on div "[EMAIL_ADDRESS][DOMAIN_NAME]" at bounding box center [334, 141] width 97 height 9
click at [162, 241] on div at bounding box center [267, 155] width 390 height 310
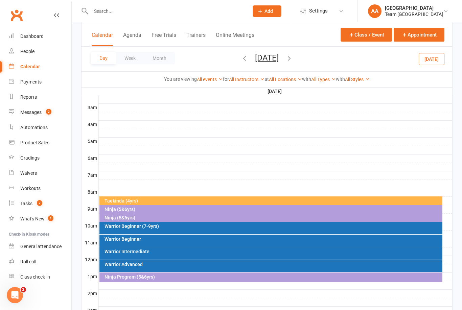
click at [166, 239] on div "Warrior Beginner" at bounding box center [272, 239] width 337 height 5
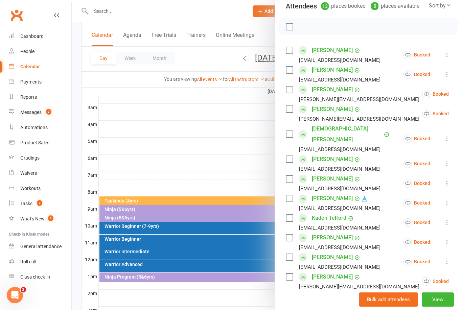
scroll to position [95, 0]
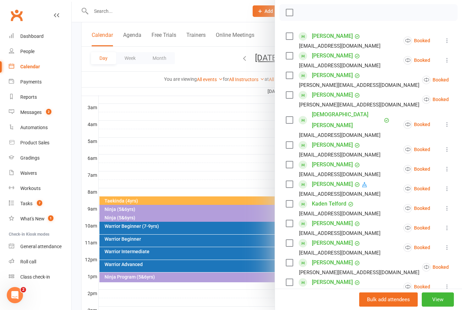
click at [230, 133] on div at bounding box center [267, 155] width 390 height 310
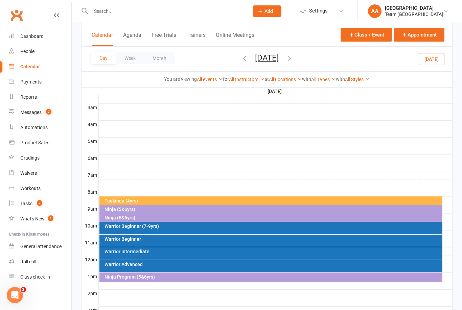
click at [156, 227] on div "Warrior Beginner (7-9yrs)" at bounding box center [272, 226] width 337 height 5
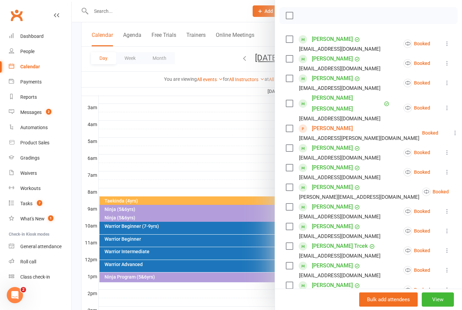
scroll to position [93, 0]
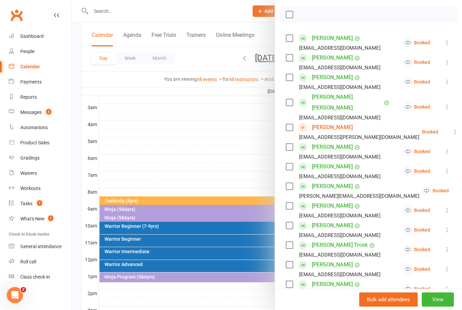
click at [445, 226] on icon at bounding box center [447, 229] width 7 height 7
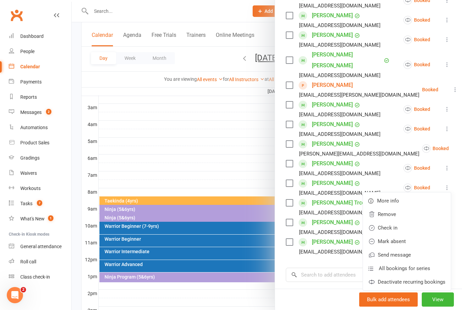
scroll to position [154, 0]
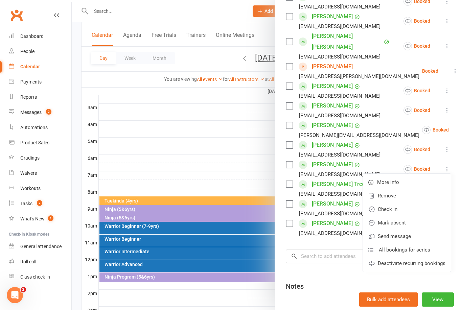
click at [444, 257] on link "Deactivate recurring bookings" at bounding box center [407, 264] width 88 height 14
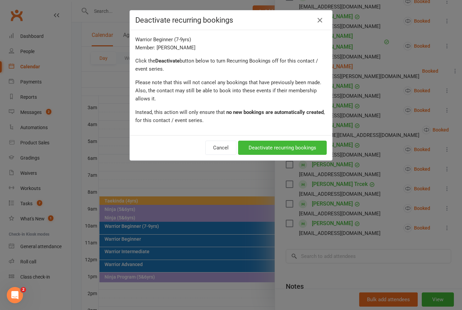
click at [304, 148] on button "Deactivate recurring bookings" at bounding box center [282, 148] width 89 height 14
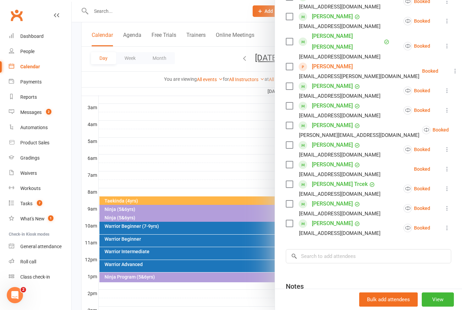
click at [450, 166] on icon at bounding box center [447, 169] width 7 height 7
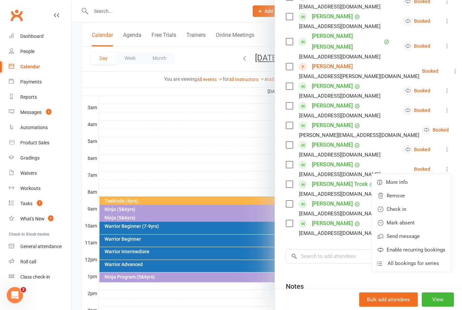
click at [401, 189] on link "Remove" at bounding box center [411, 196] width 79 height 14
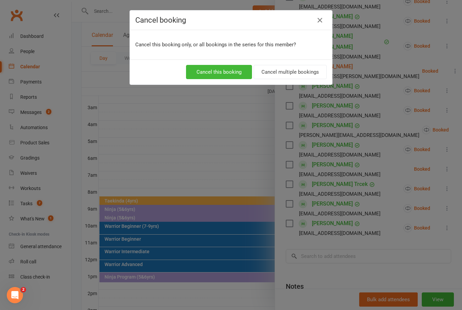
click at [307, 72] on button "Cancel multiple bookings" at bounding box center [290, 72] width 73 height 14
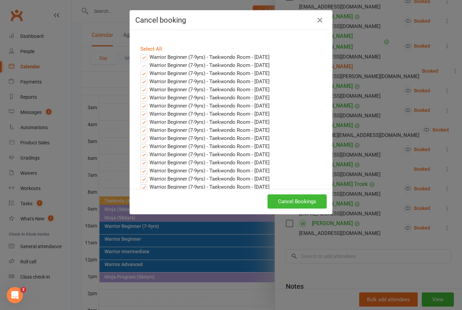
click at [308, 200] on button "Cancel Bookings" at bounding box center [296, 201] width 59 height 14
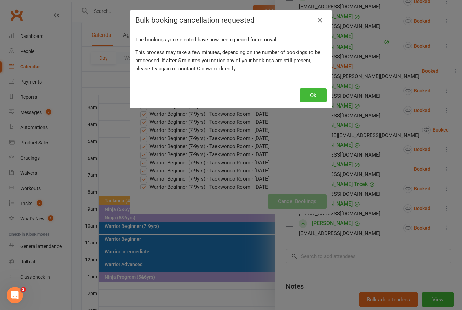
click at [318, 96] on button "Ok" at bounding box center [313, 95] width 27 height 14
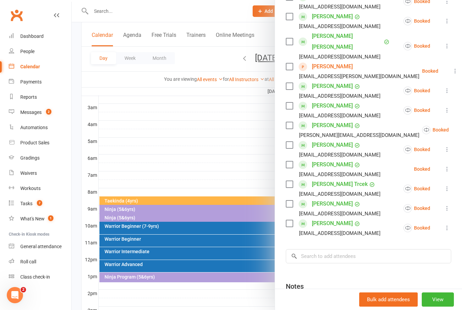
click at [449, 166] on icon at bounding box center [447, 169] width 7 height 7
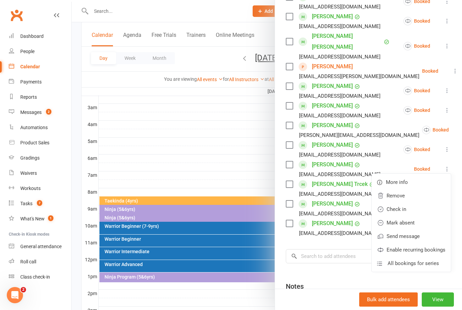
click at [402, 189] on link "Remove" at bounding box center [411, 196] width 79 height 14
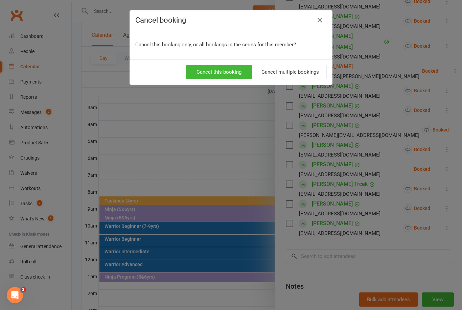
click at [296, 73] on button "Cancel multiple bookings" at bounding box center [290, 72] width 73 height 14
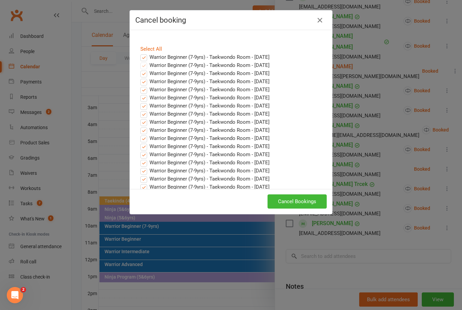
click at [292, 201] on button "Cancel Bookings" at bounding box center [296, 201] width 59 height 14
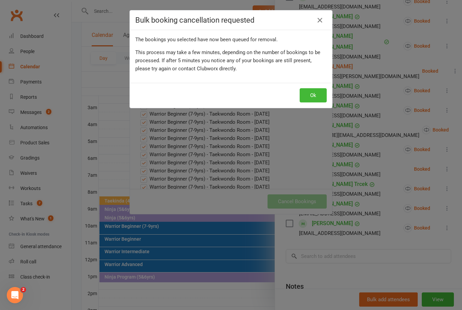
click at [317, 99] on button "Ok" at bounding box center [313, 95] width 27 height 14
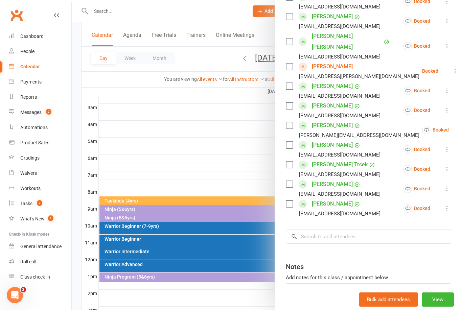
click at [147, 239] on div at bounding box center [267, 155] width 390 height 310
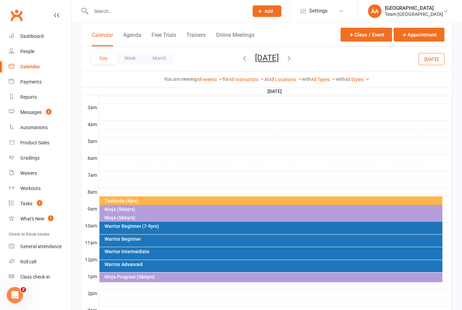
click at [141, 238] on div "Warrior Beginner" at bounding box center [272, 239] width 337 height 5
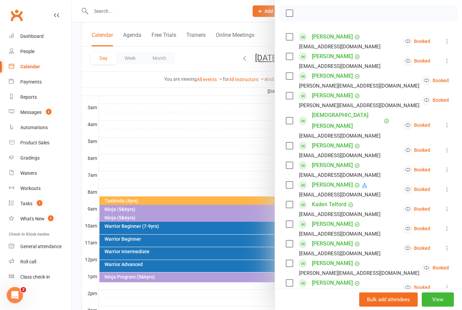
scroll to position [116, 0]
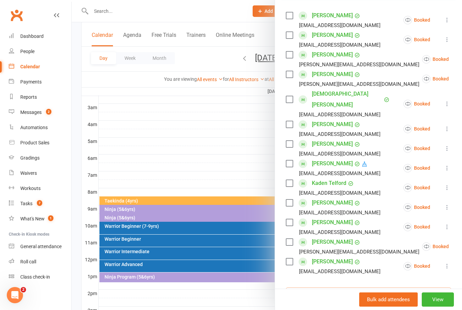
click at [319, 287] on input "search" at bounding box center [368, 294] width 165 height 14
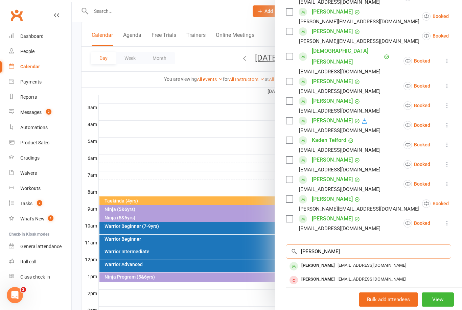
scroll to position [171, 1]
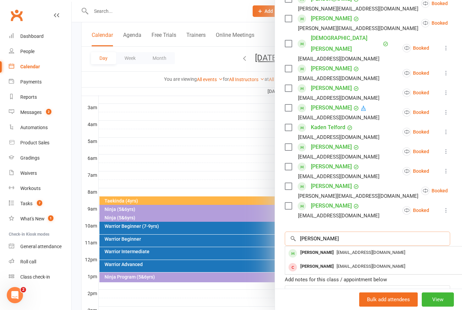
type input "[PERSON_NAME]"
click at [334, 248] on div "[EMAIL_ADDRESS][DOMAIN_NAME]" at bounding box center [386, 253] width 197 height 10
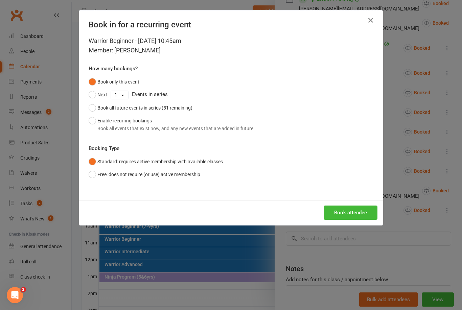
click at [92, 124] on button "Enable recurring bookings Book all events that exist now, and any new events th…" at bounding box center [171, 124] width 165 height 21
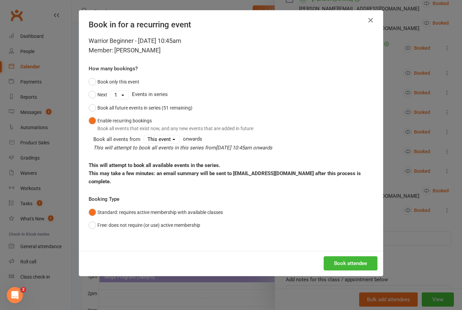
click at [343, 263] on button "Book attendee" at bounding box center [351, 263] width 54 height 14
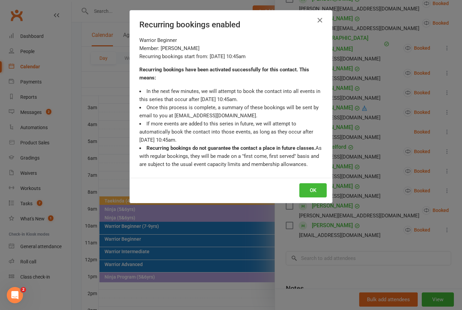
click at [314, 187] on button "OK" at bounding box center [312, 190] width 27 height 14
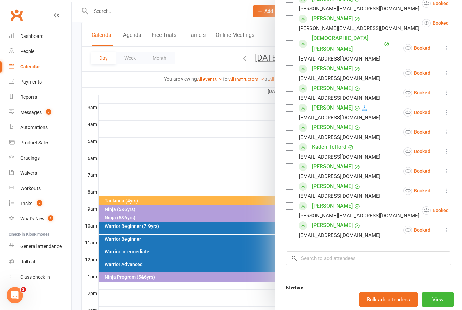
scroll to position [0, 0]
